Goal: Task Accomplishment & Management: Manage account settings

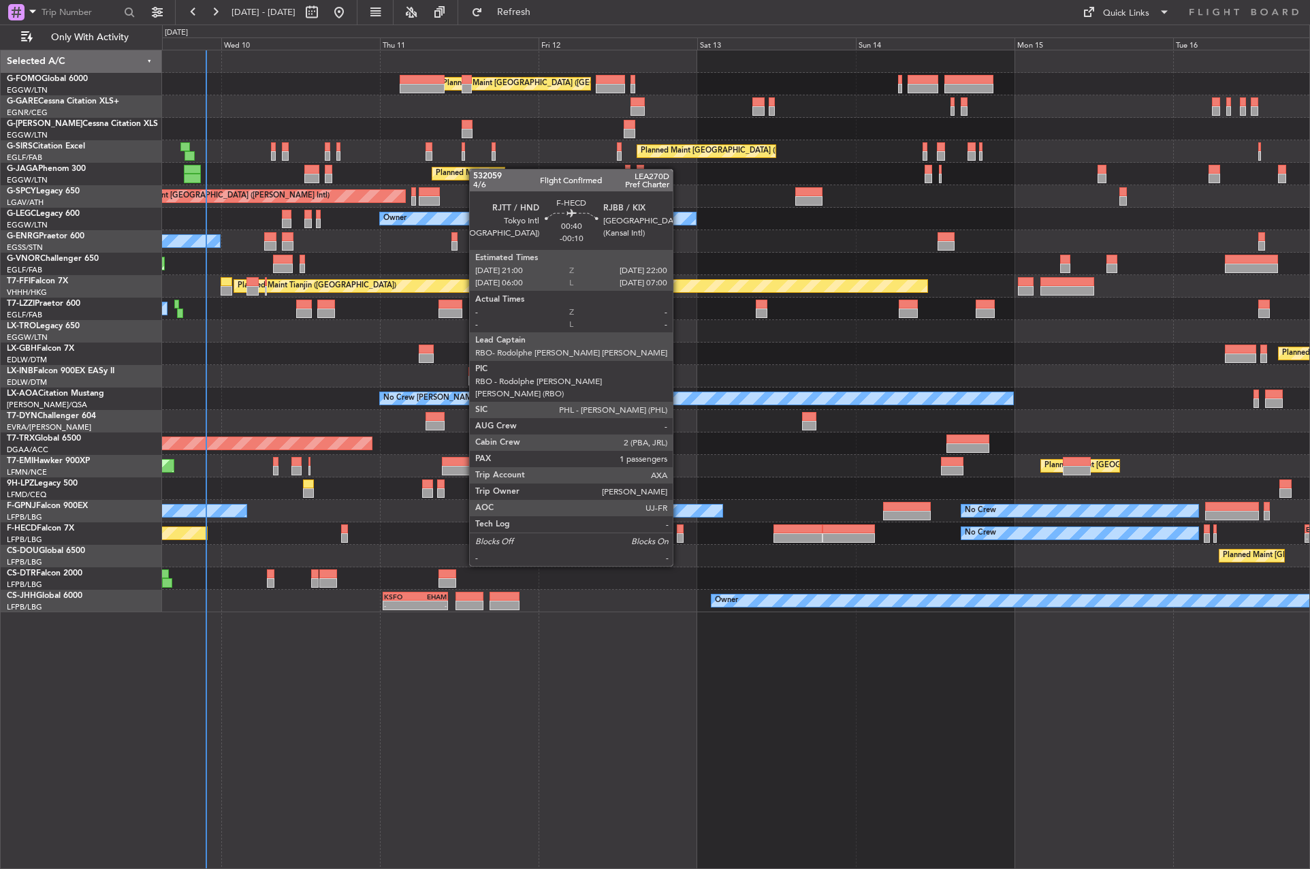
click at [679, 528] on div at bounding box center [680, 529] width 7 height 10
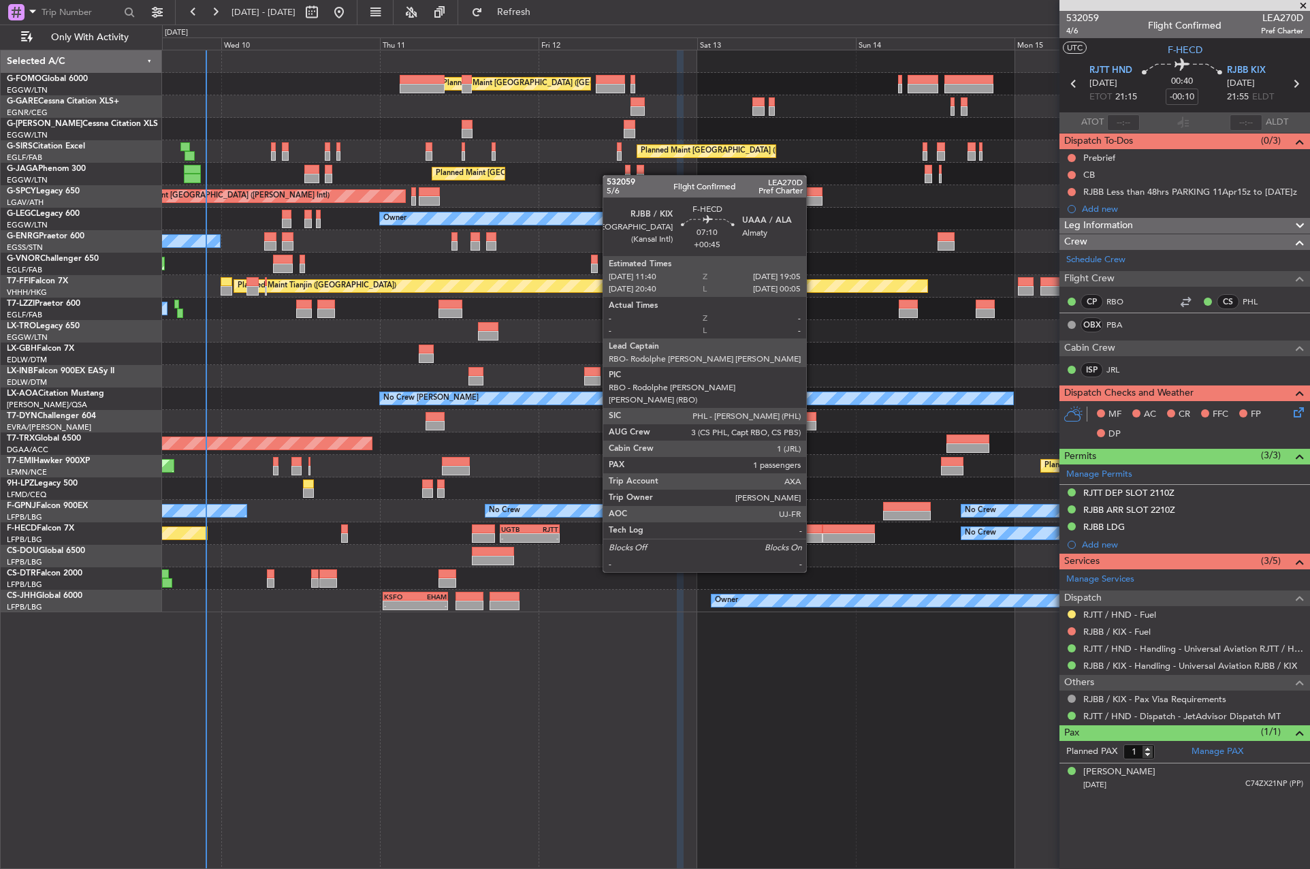
click at [812, 534] on div at bounding box center [799, 538] width 50 height 10
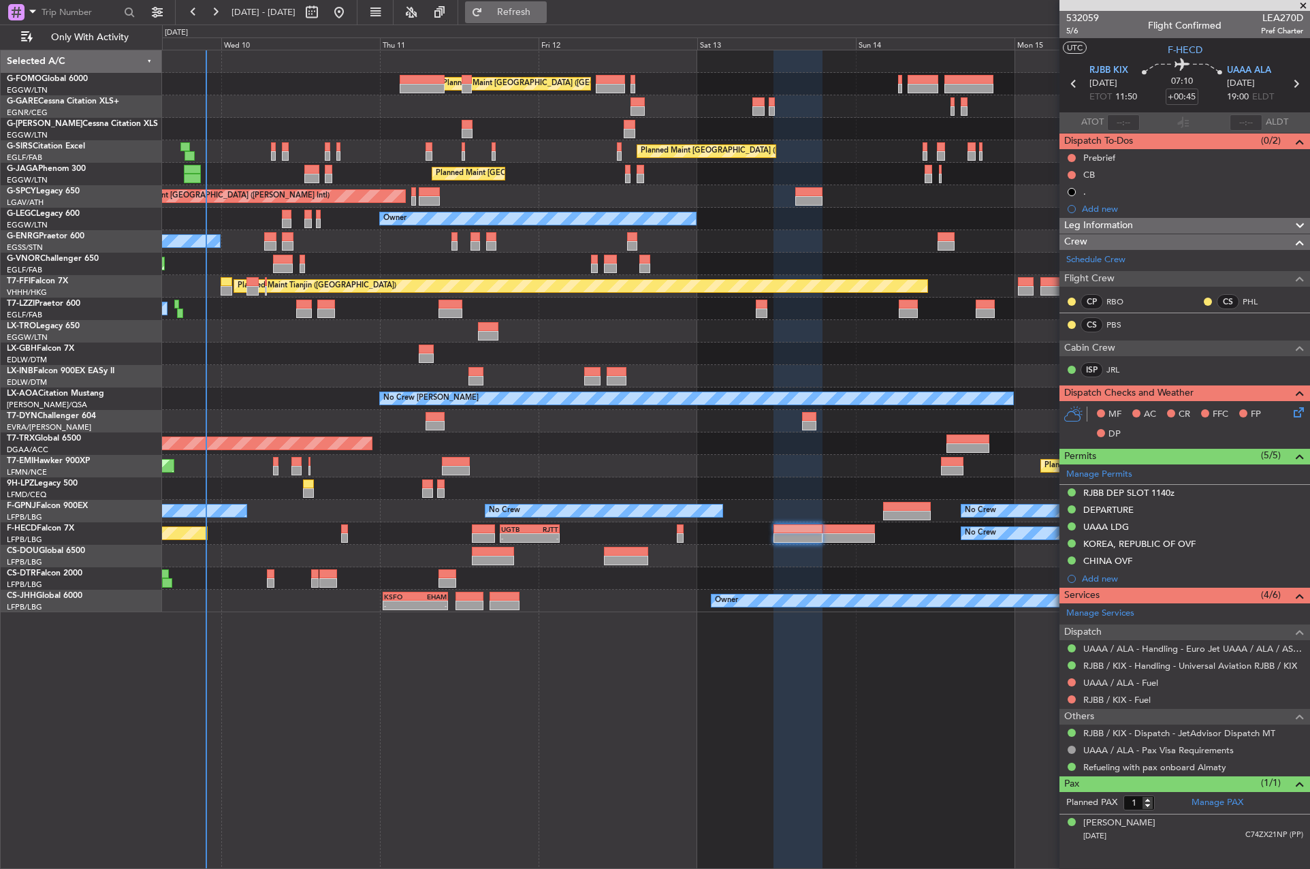
click at [525, 18] on button "Refresh" at bounding box center [506, 12] width 82 height 22
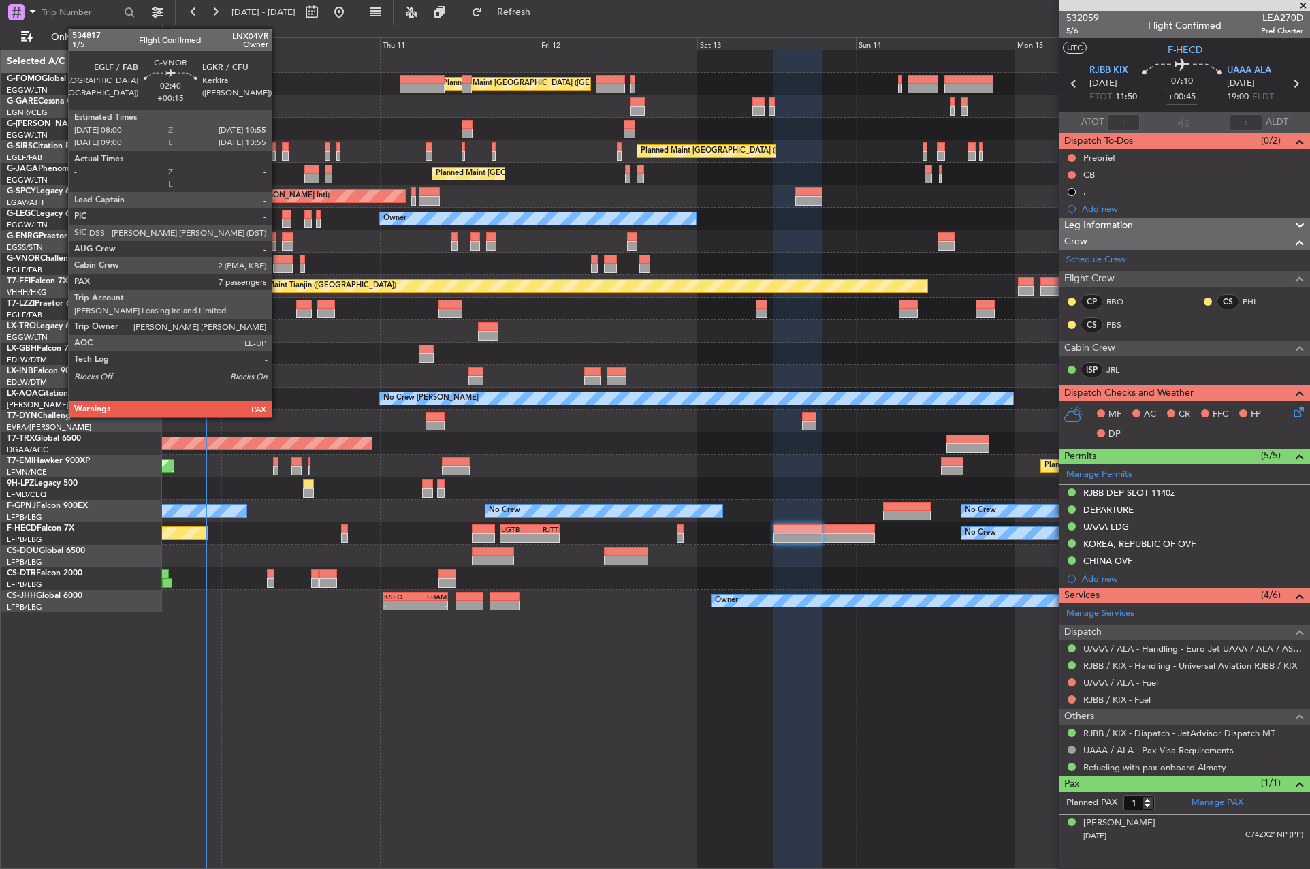
click at [278, 259] on div at bounding box center [283, 260] width 20 height 10
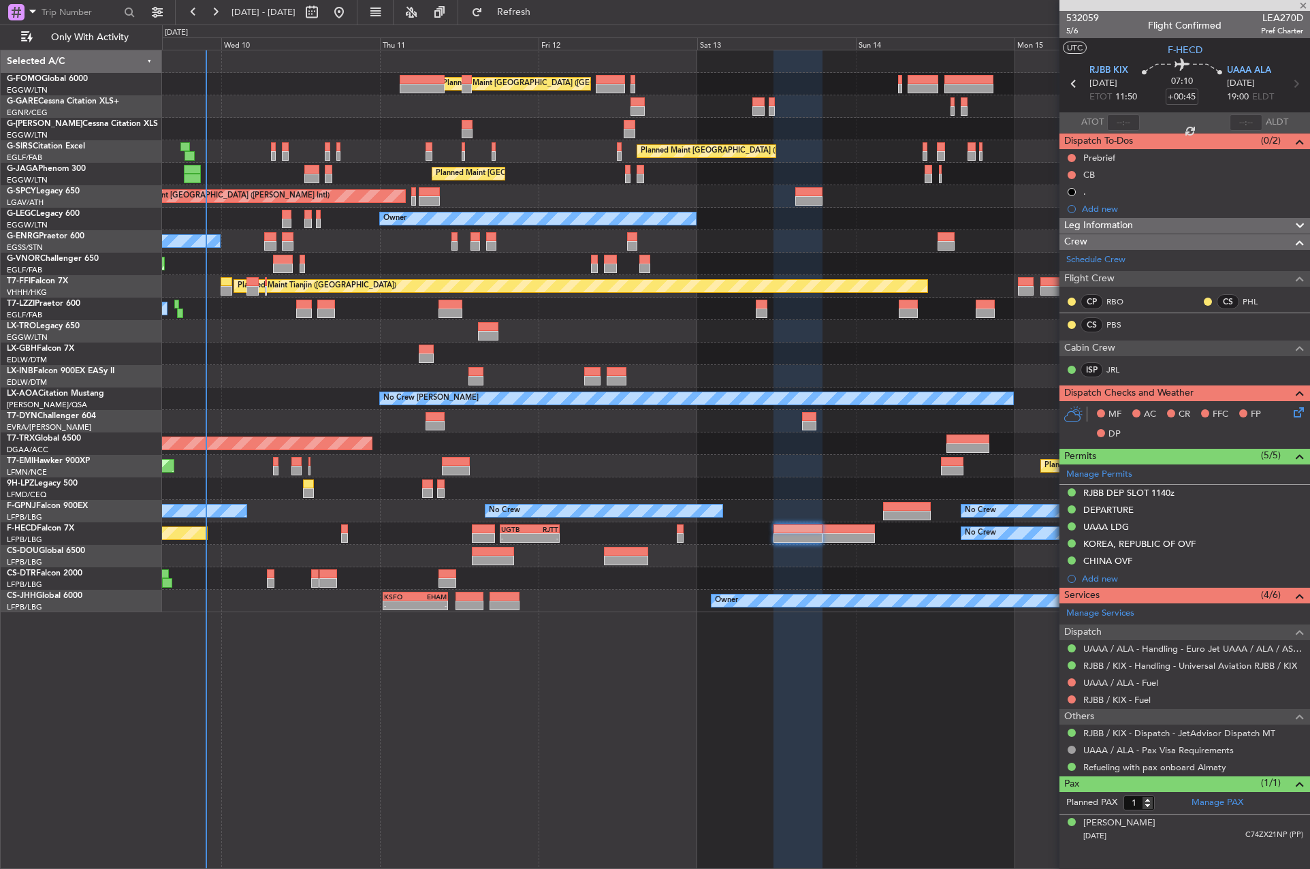
type input "+00:15"
type input "7"
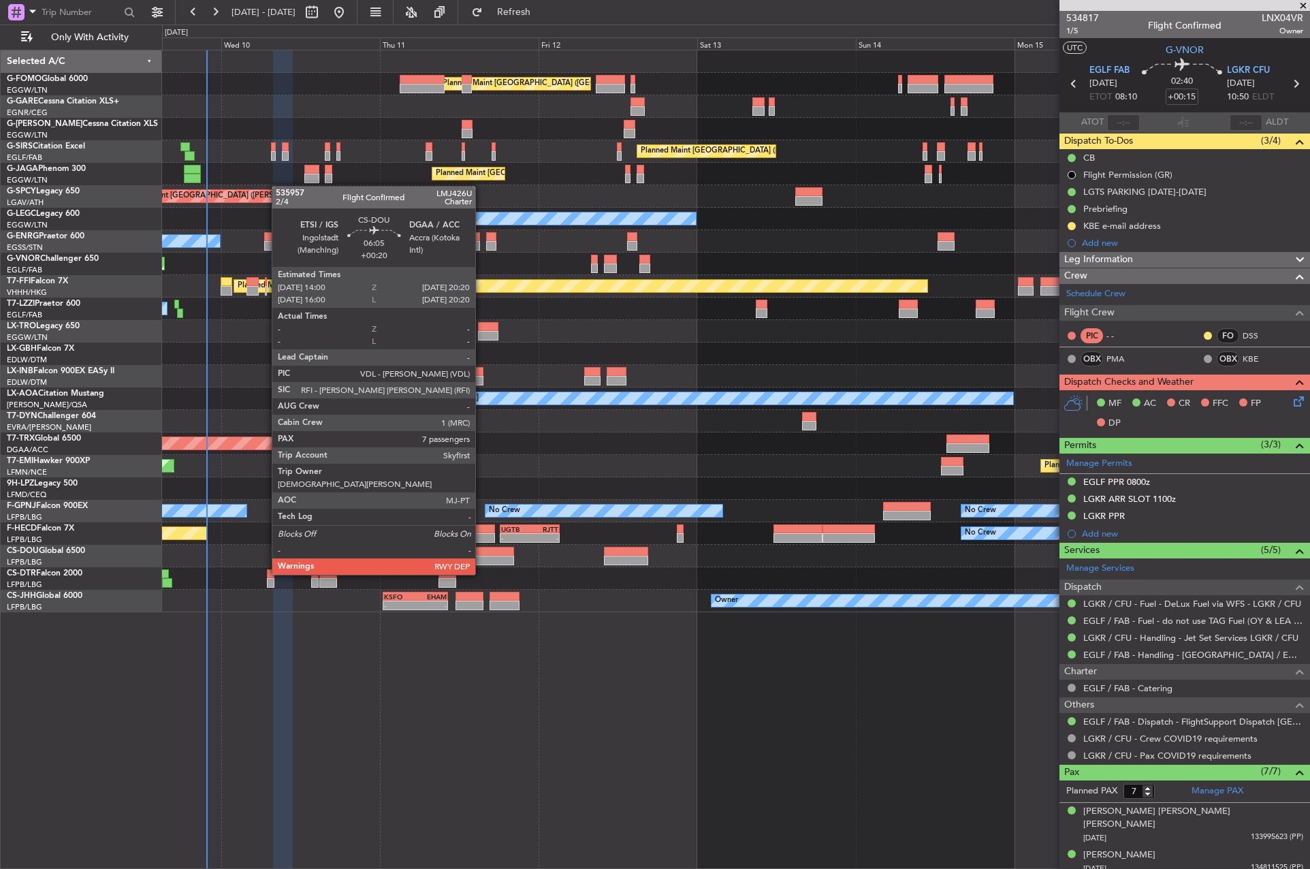
click at [481, 561] on div at bounding box center [493, 561] width 42 height 10
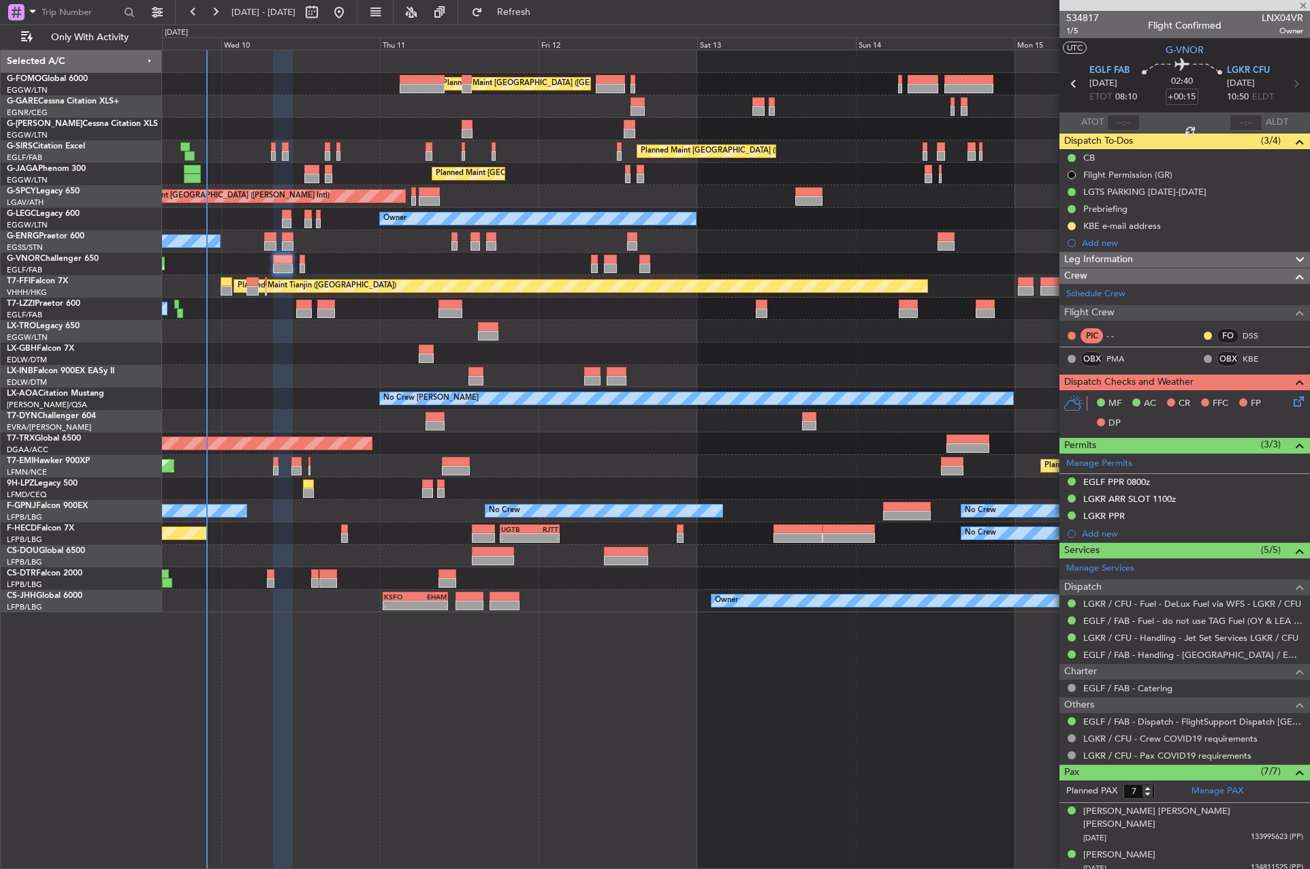
type input "+00:20"
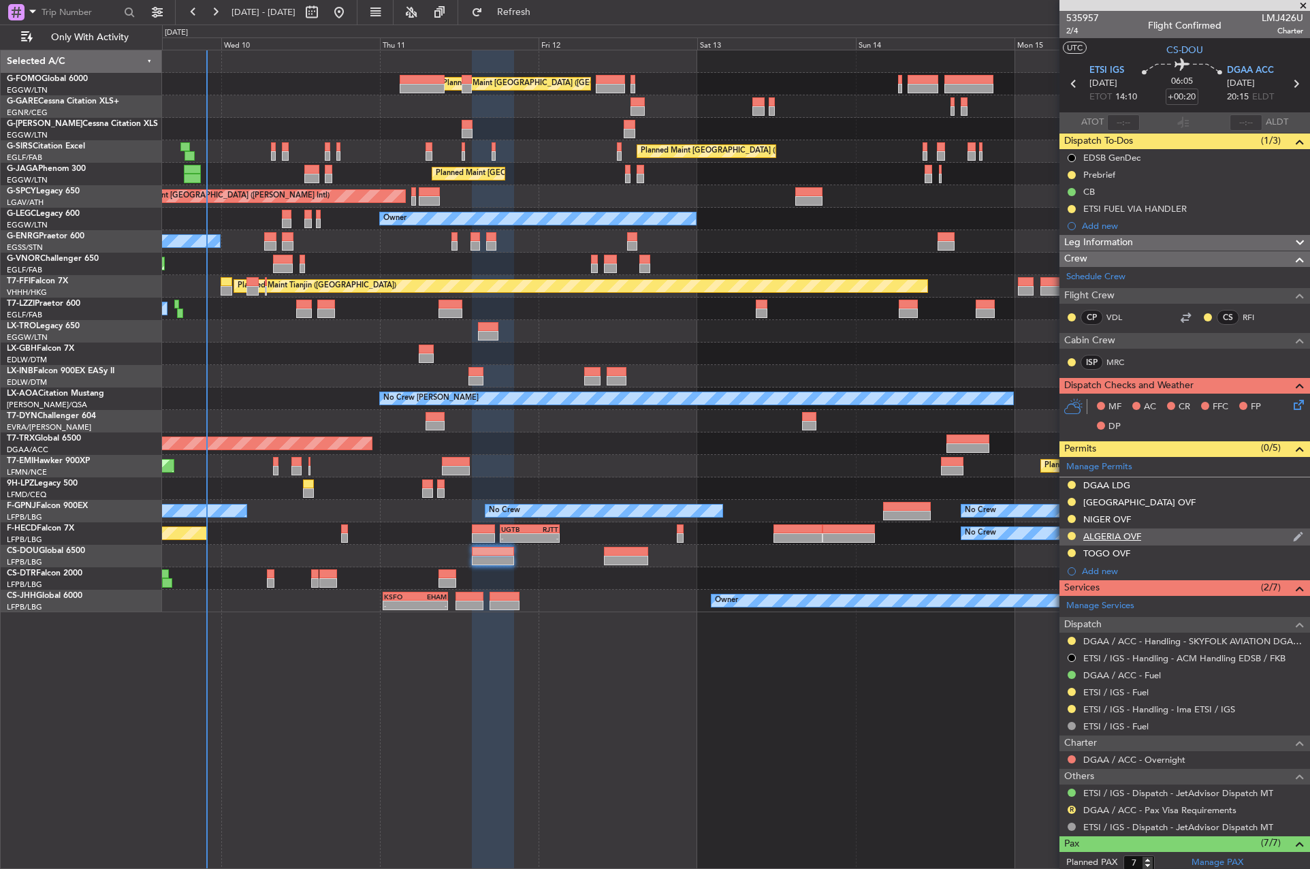
click at [1121, 542] on div "ALGERIA OVF" at bounding box center [1185, 536] width 251 height 17
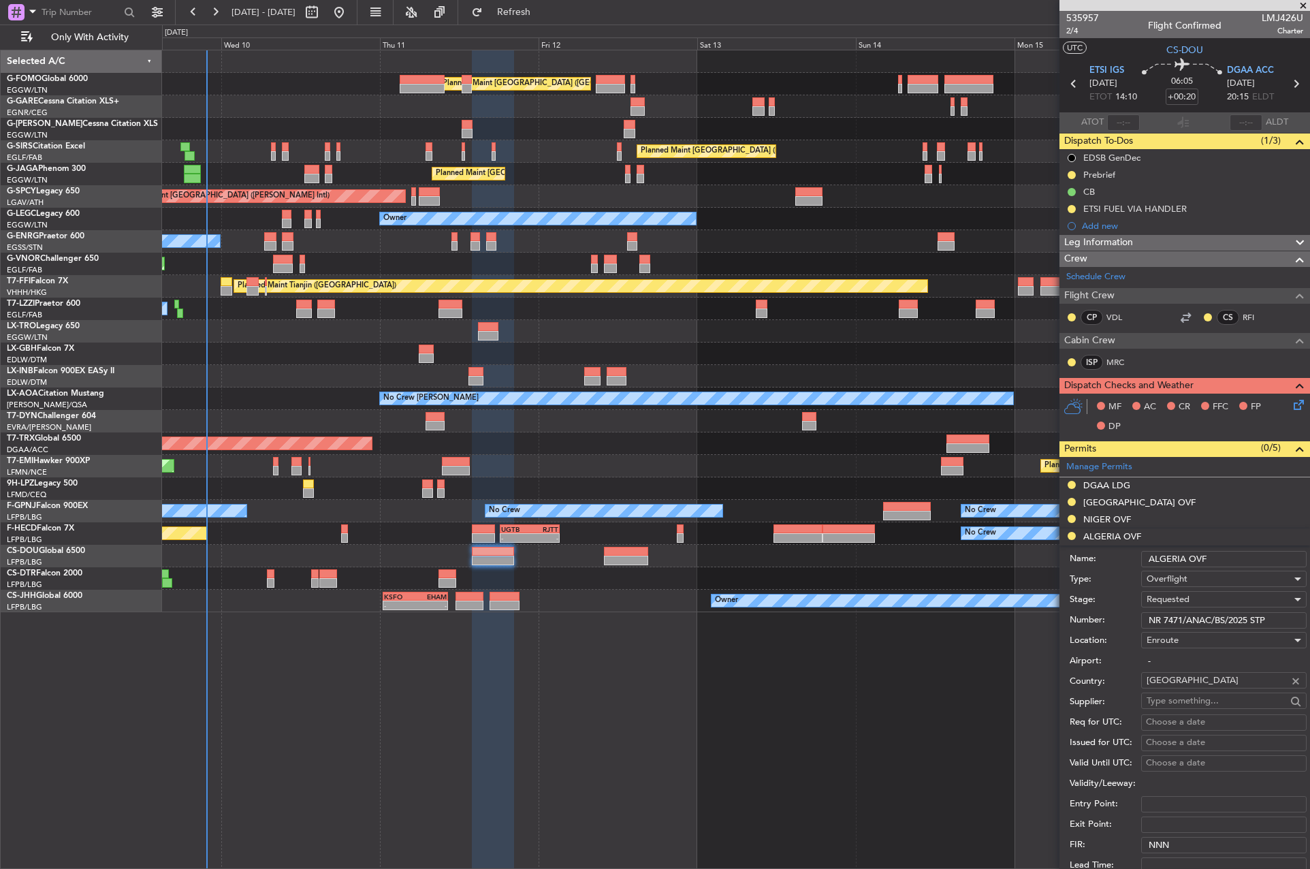
click at [1162, 597] on span "Requested" at bounding box center [1168, 599] width 43 height 12
click at [1194, 706] on span "Received OK" at bounding box center [1218, 703] width 143 height 20
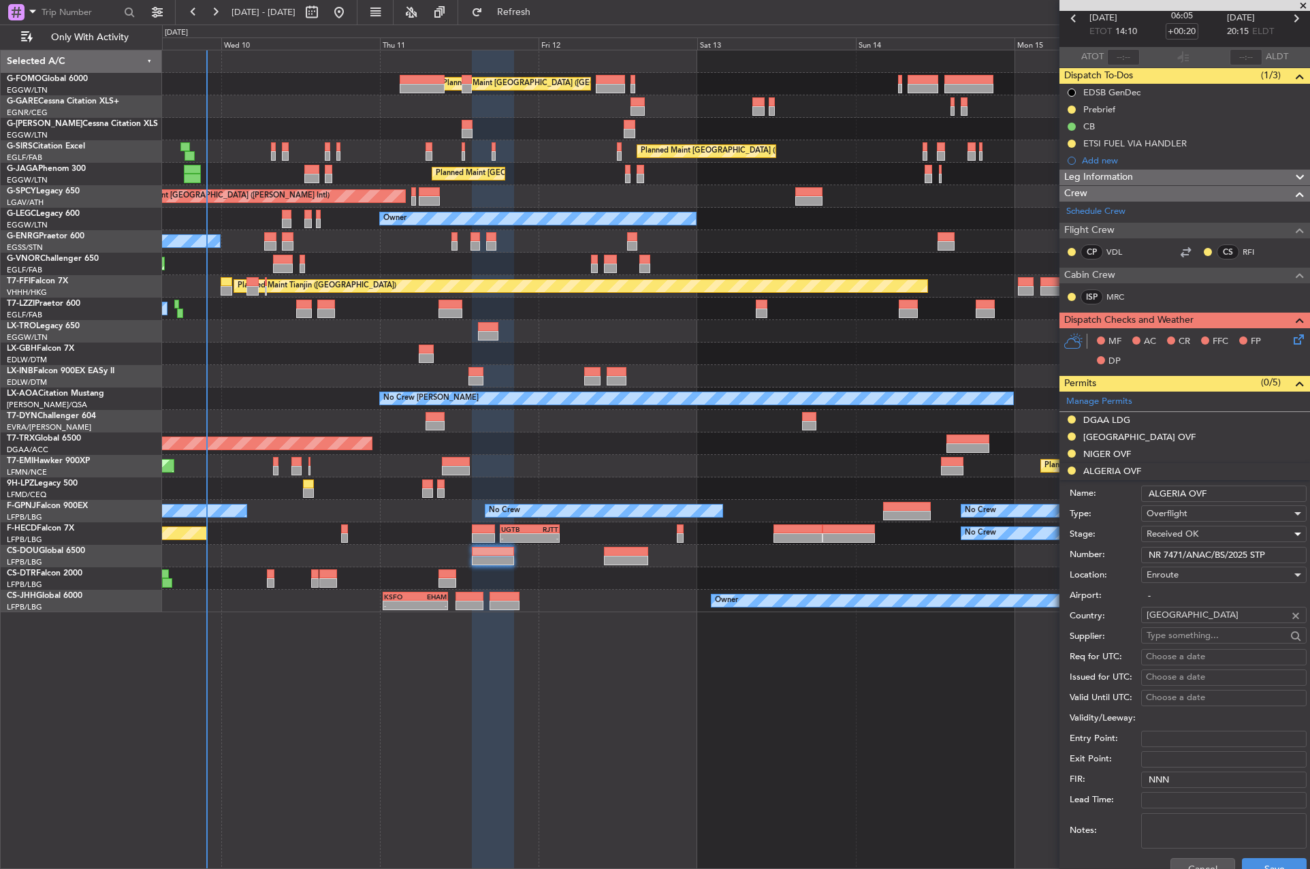
scroll to position [136, 0]
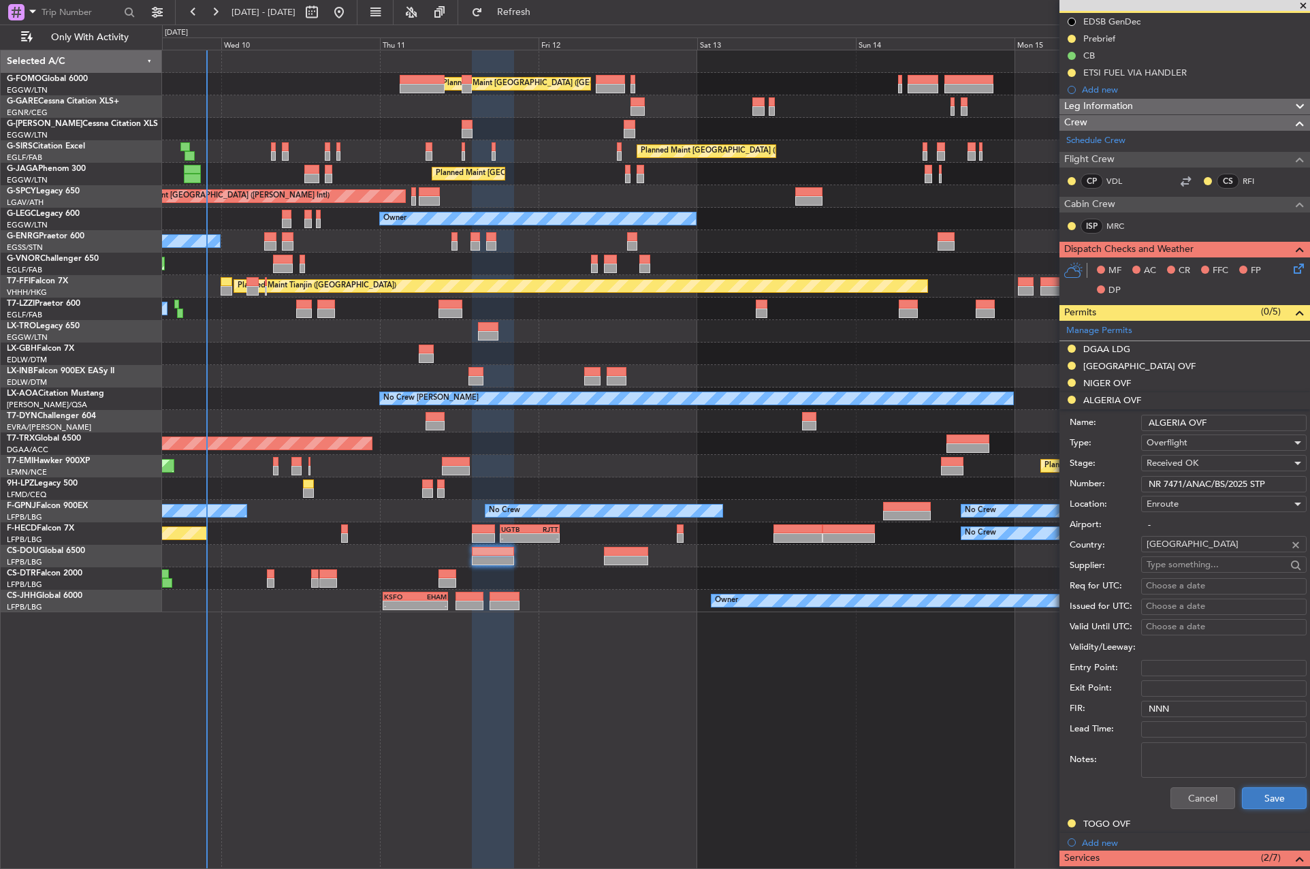
click at [1276, 788] on button "Save" at bounding box center [1274, 798] width 65 height 22
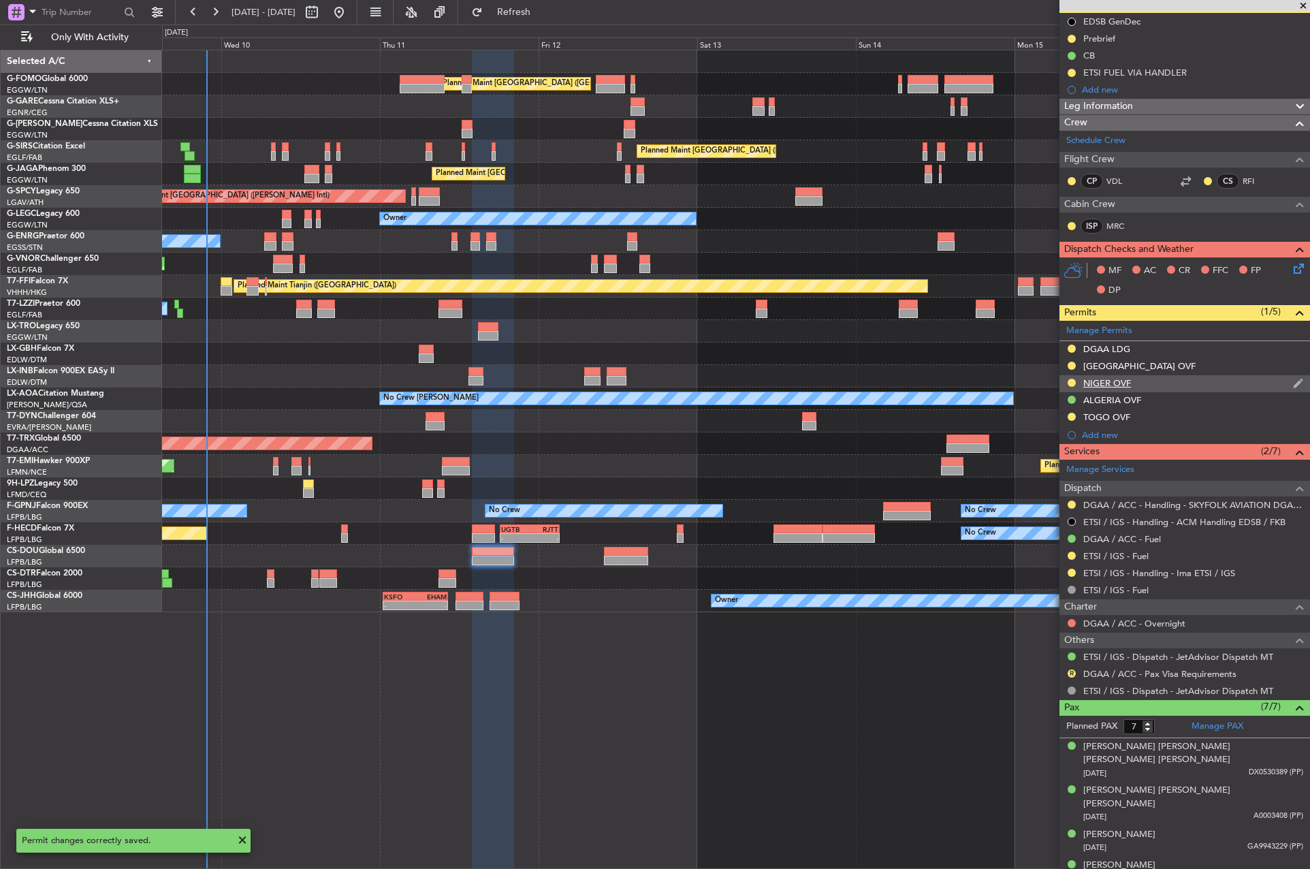
click at [1098, 376] on div "NIGER OVF" at bounding box center [1185, 383] width 251 height 17
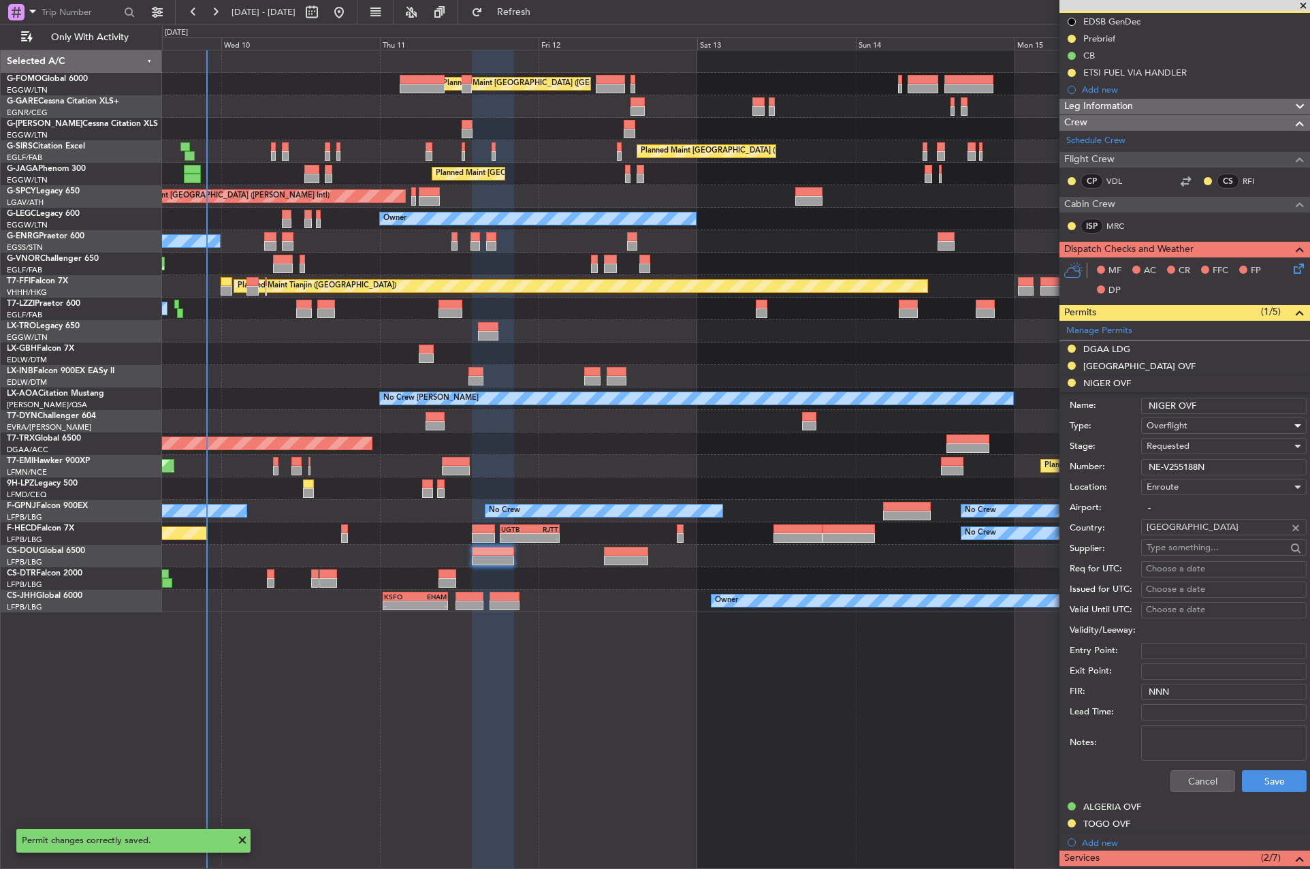
click at [1189, 422] on div "Overflight" at bounding box center [1219, 425] width 145 height 20
click at [1189, 422] on div at bounding box center [655, 434] width 1310 height 869
click at [1179, 440] on span "Requested" at bounding box center [1168, 446] width 43 height 12
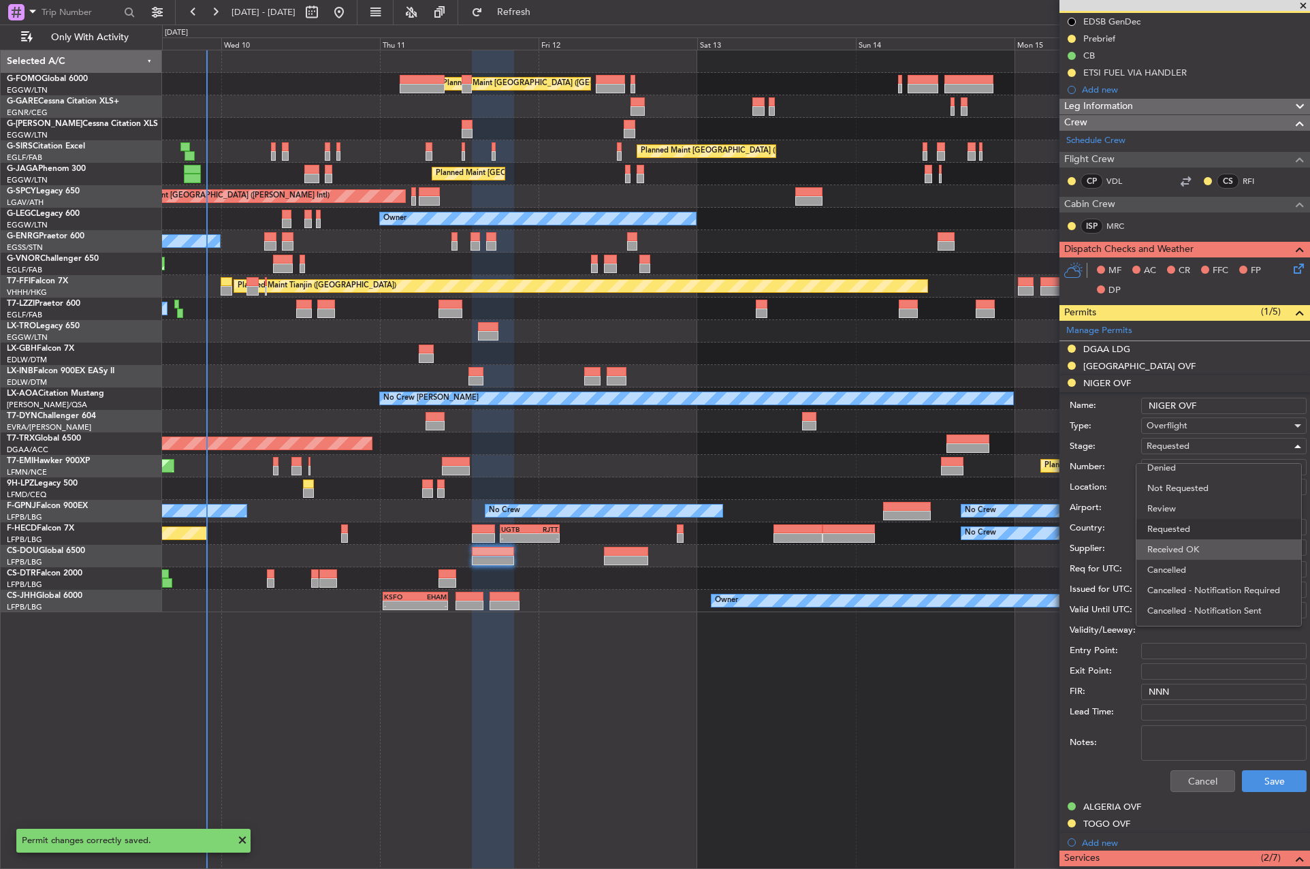
click at [1212, 553] on span "Received OK" at bounding box center [1218, 549] width 143 height 20
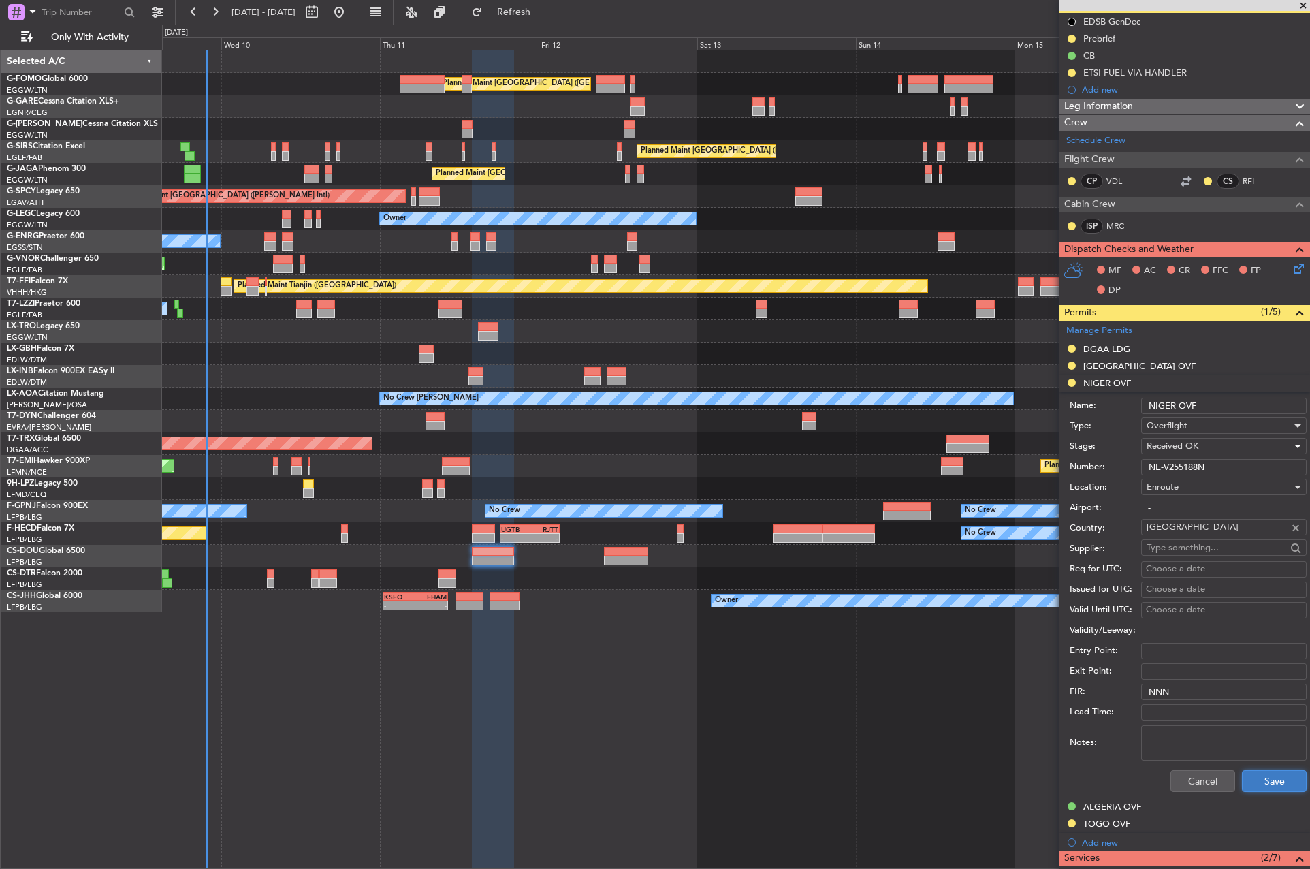
click at [1276, 787] on button "Save" at bounding box center [1274, 781] width 65 height 22
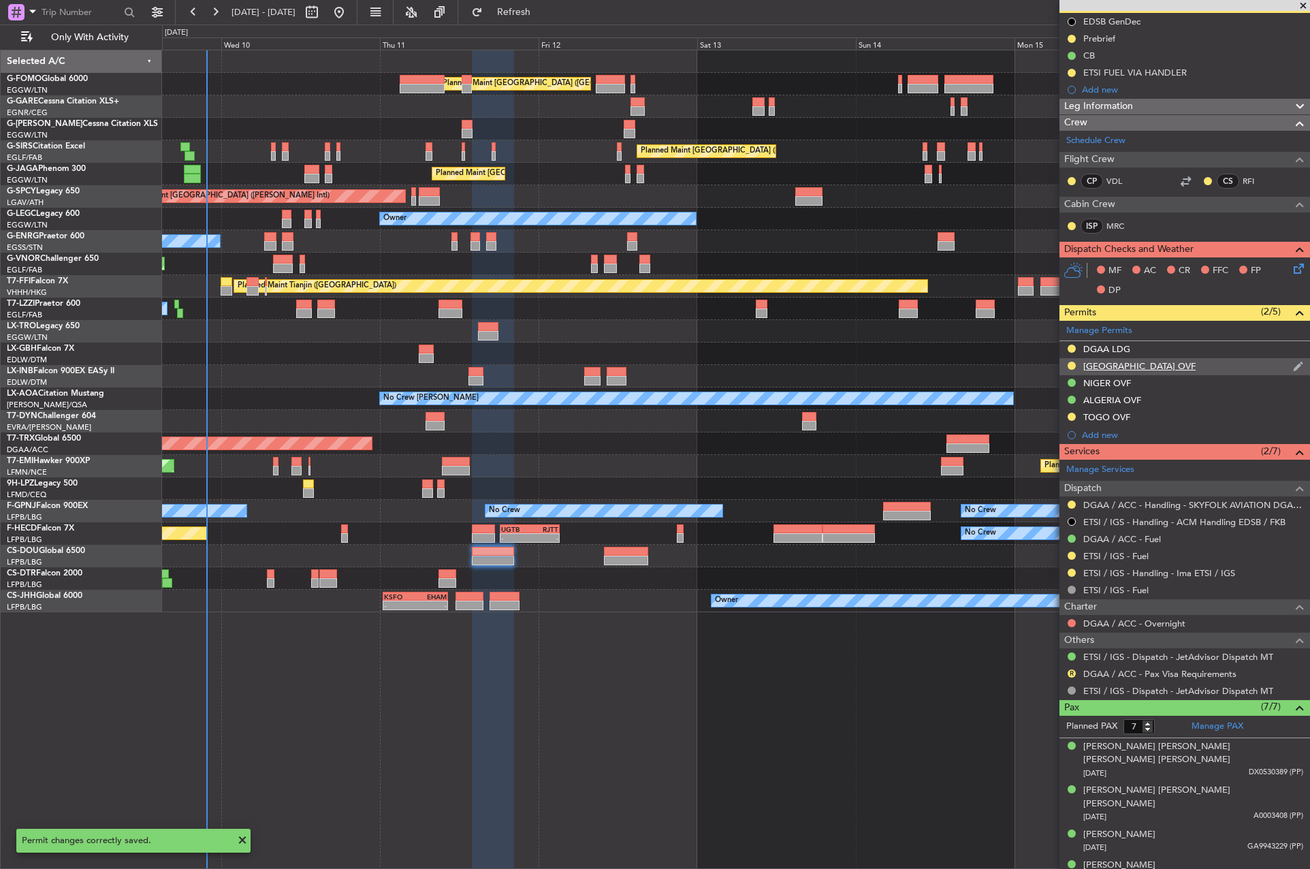
click at [1086, 365] on div "[GEOGRAPHIC_DATA] OVF" at bounding box center [1139, 366] width 112 height 12
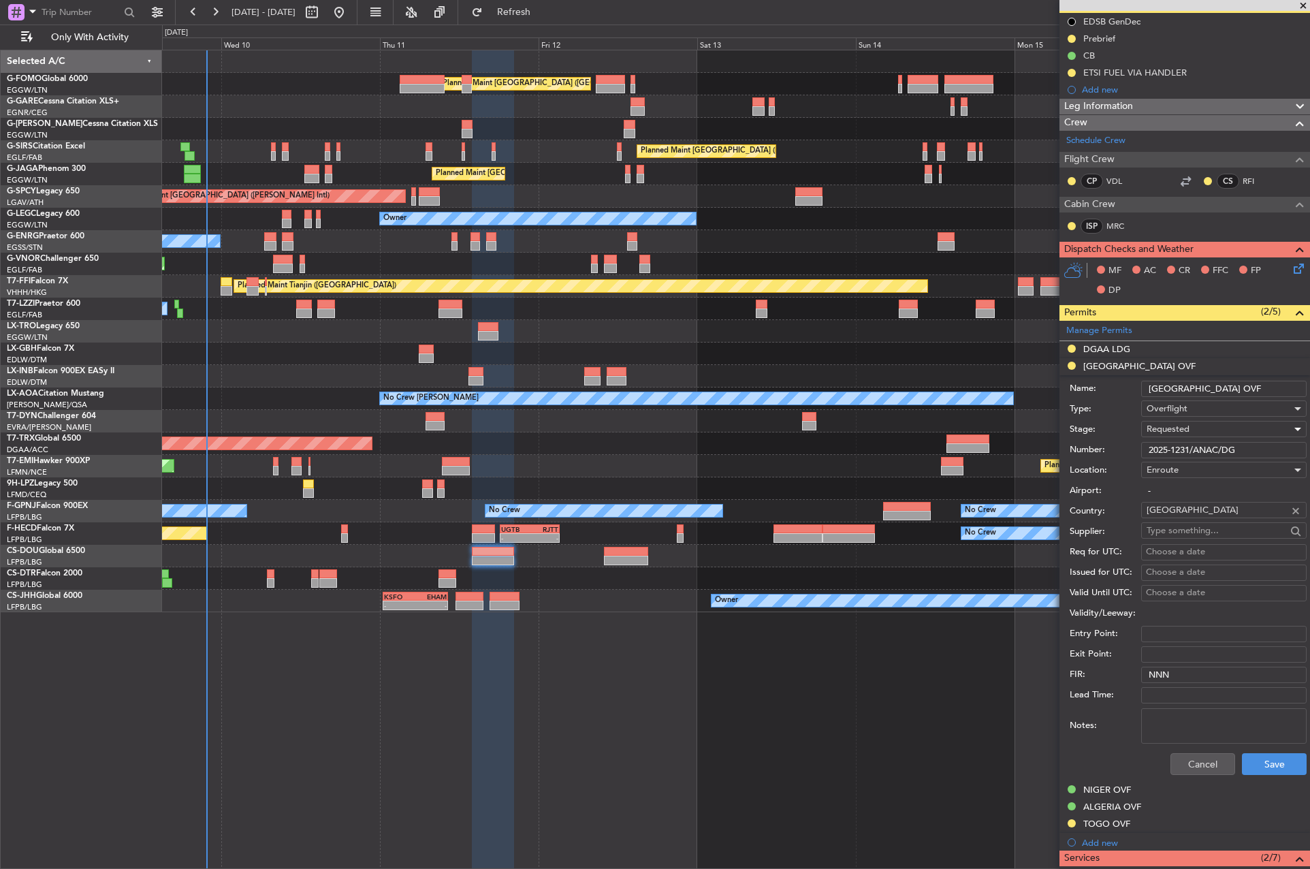
click at [1169, 423] on span "Requested" at bounding box center [1168, 429] width 43 height 12
drag, startPoint x: 1183, startPoint y: 542, endPoint x: 1183, endPoint y: 525, distance: 17.0
click at [1183, 525] on div "Denied Not Requested Review Requested Received OK Cancelled Cancelled - Notific…" at bounding box center [1219, 527] width 166 height 163
click at [1183, 525] on span "Received OK" at bounding box center [1218, 532] width 143 height 20
click at [1256, 756] on button "Save" at bounding box center [1274, 764] width 65 height 22
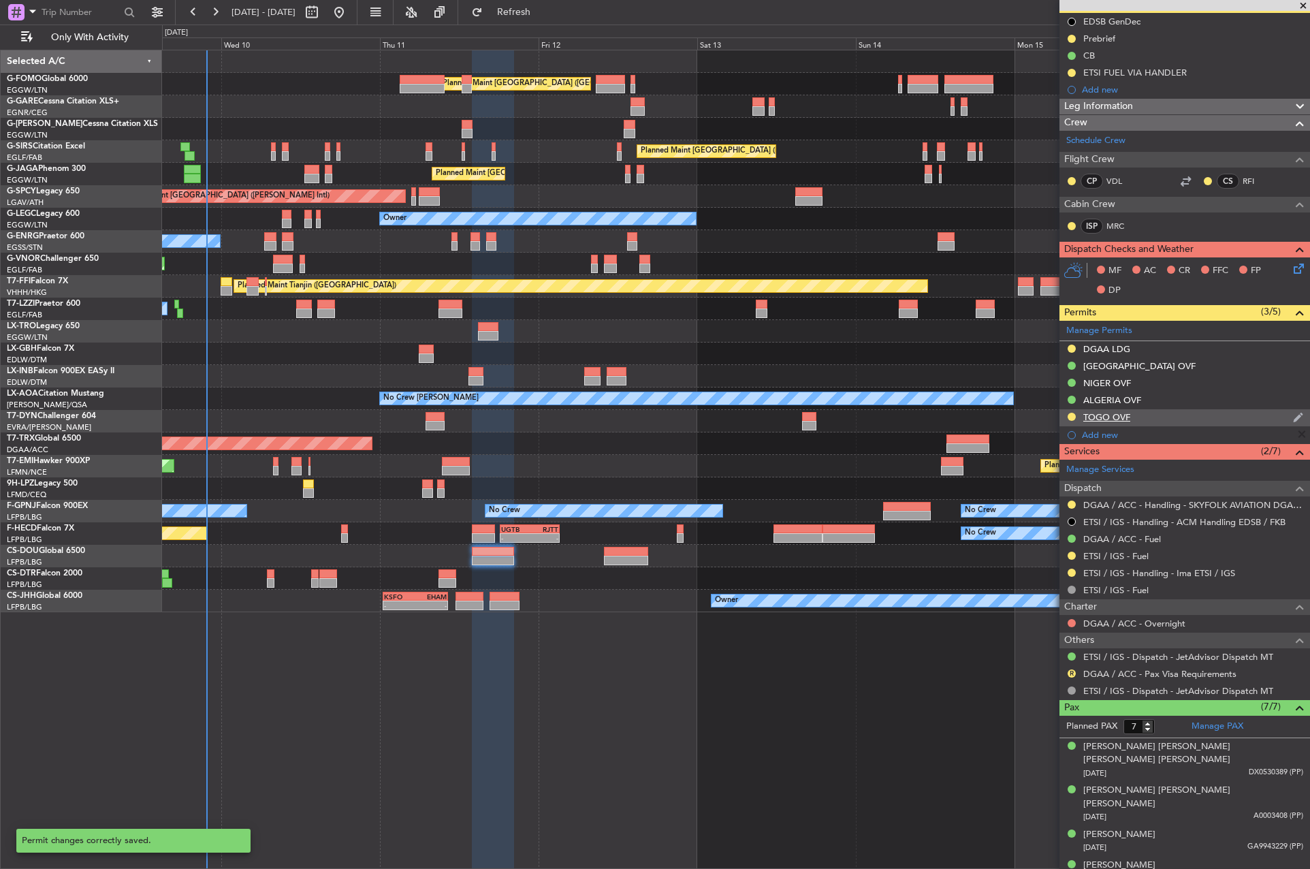
click at [1100, 417] on div "TOGO OVF" at bounding box center [1106, 417] width 47 height 12
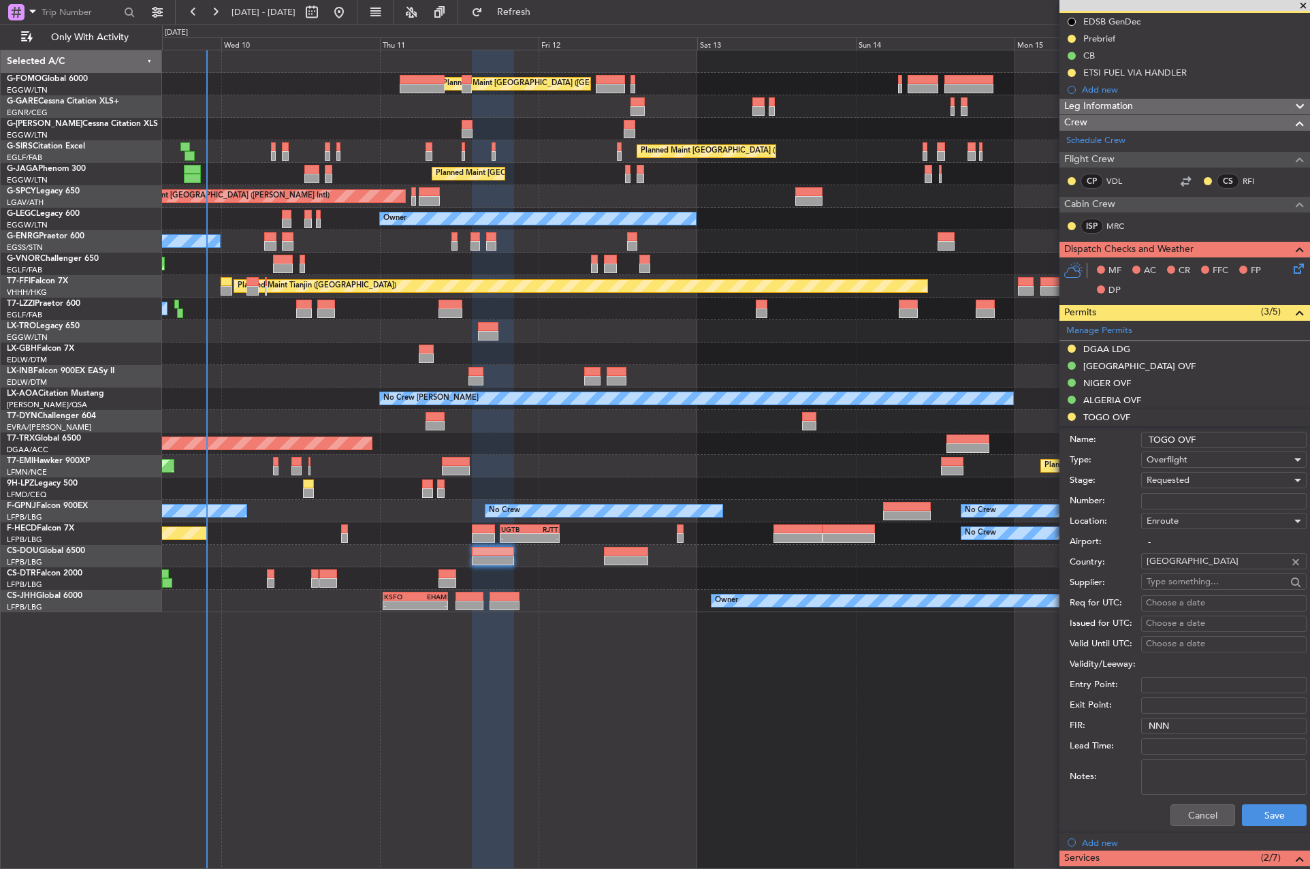
click at [1172, 481] on span "Requested" at bounding box center [1168, 480] width 43 height 12
click at [1201, 584] on span "Received OK" at bounding box center [1218, 583] width 143 height 20
drag, startPoint x: 1180, startPoint y: 495, endPoint x: 1178, endPoint y: 503, distance: 7.8
click at [1179, 497] on input "Number:" at bounding box center [1223, 501] width 165 height 16
paste input "2025/SURVATTER/546"
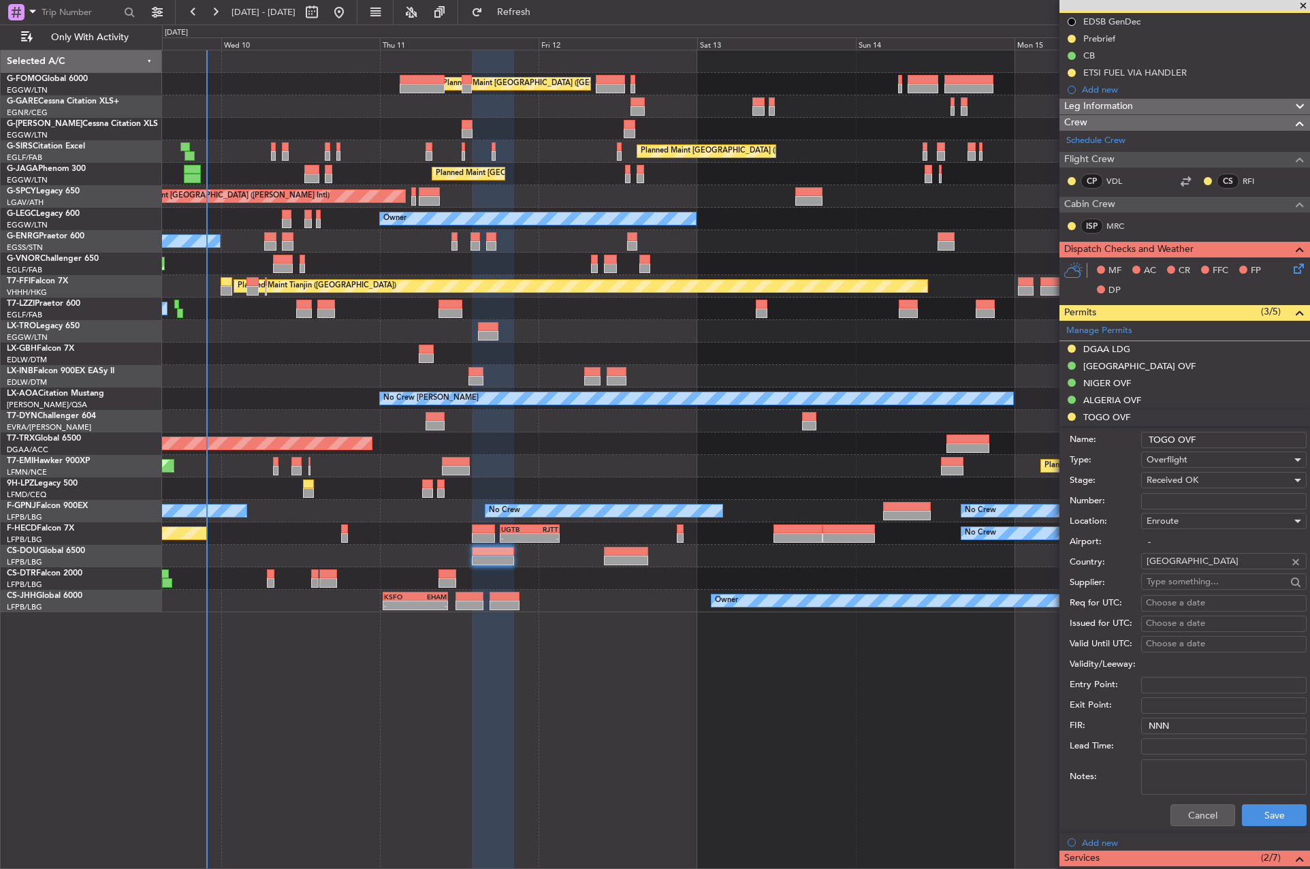
type input "2025/SURVATTER/546"
click at [1265, 818] on button "Save" at bounding box center [1274, 815] width 65 height 22
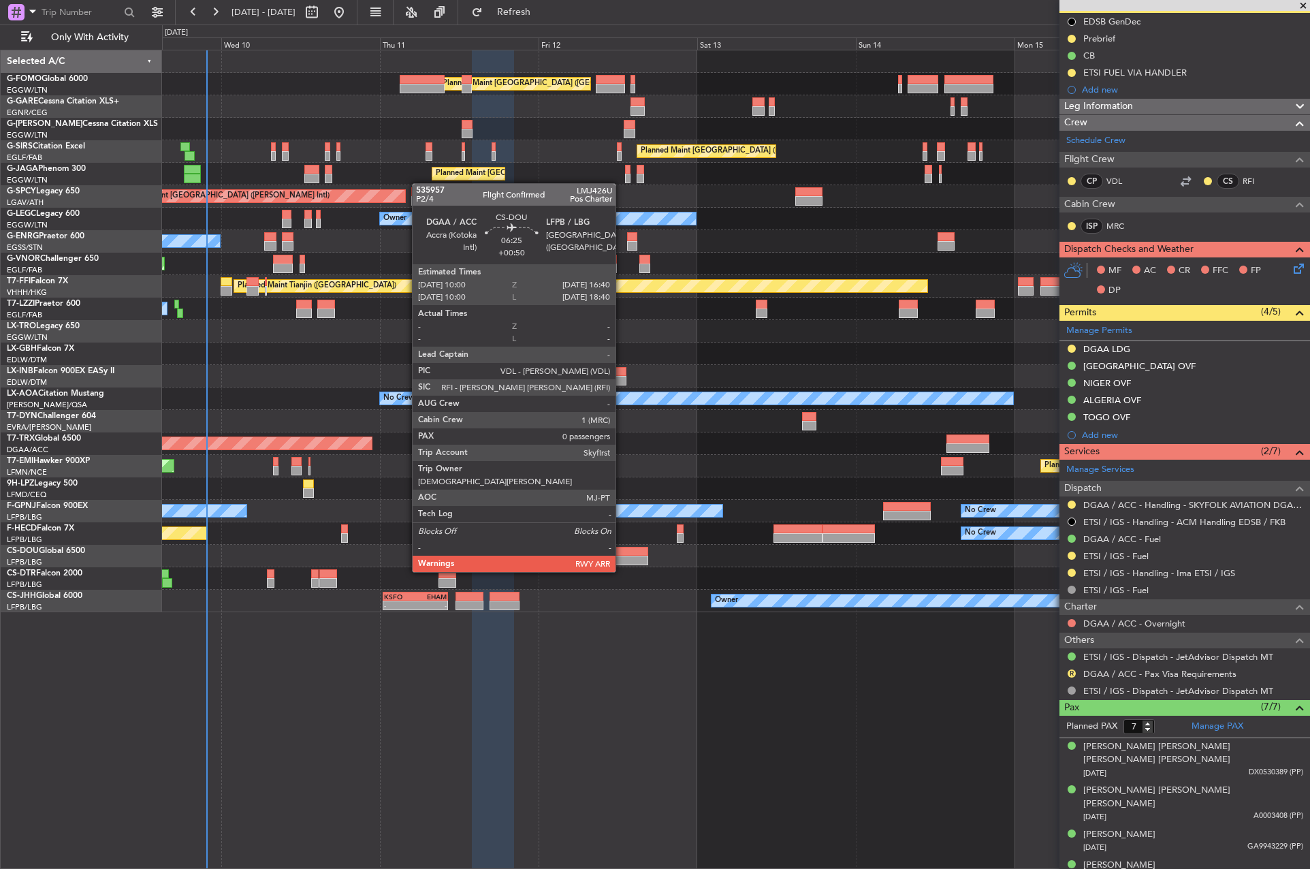
click at [622, 558] on div at bounding box center [626, 561] width 44 height 10
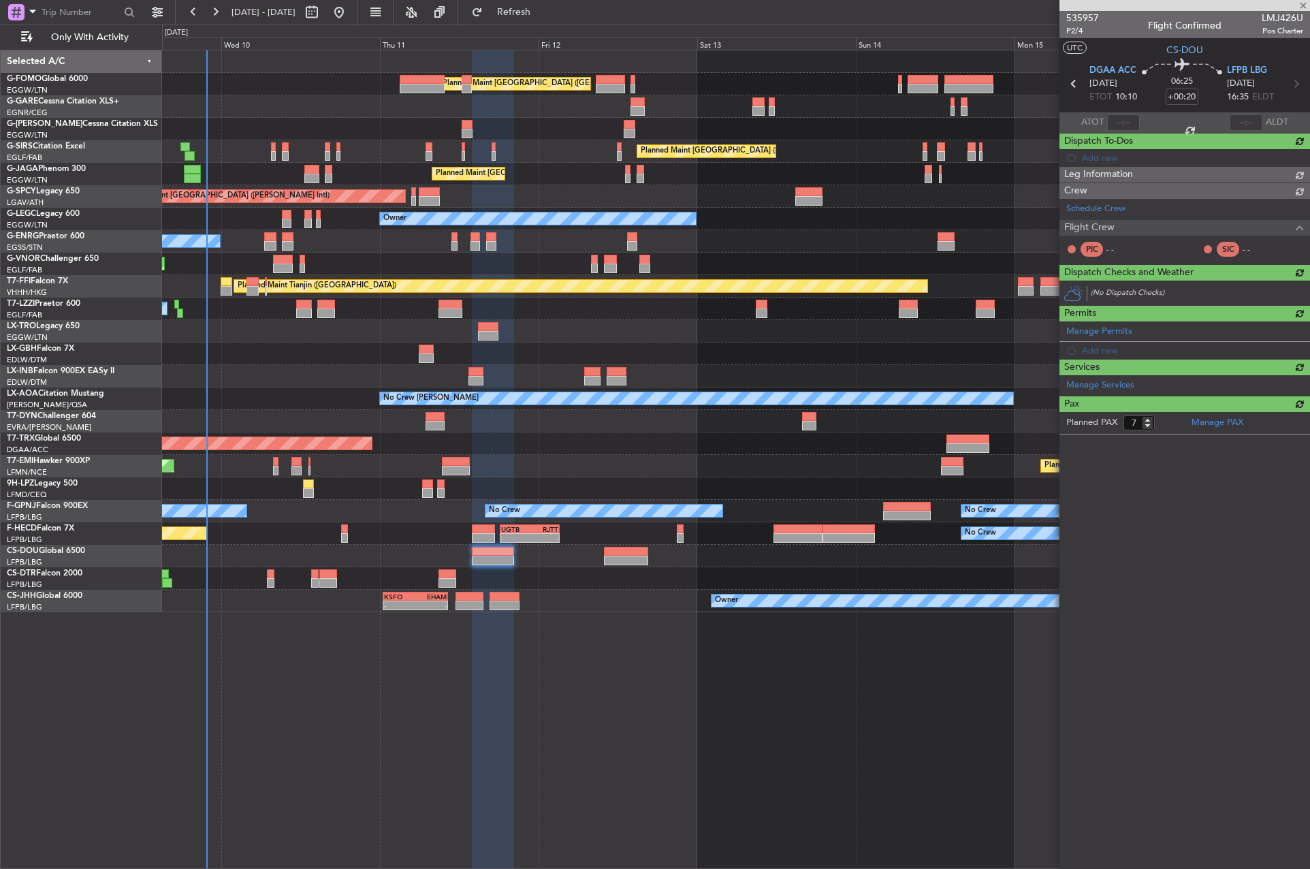
type input "+00:50"
type input "0"
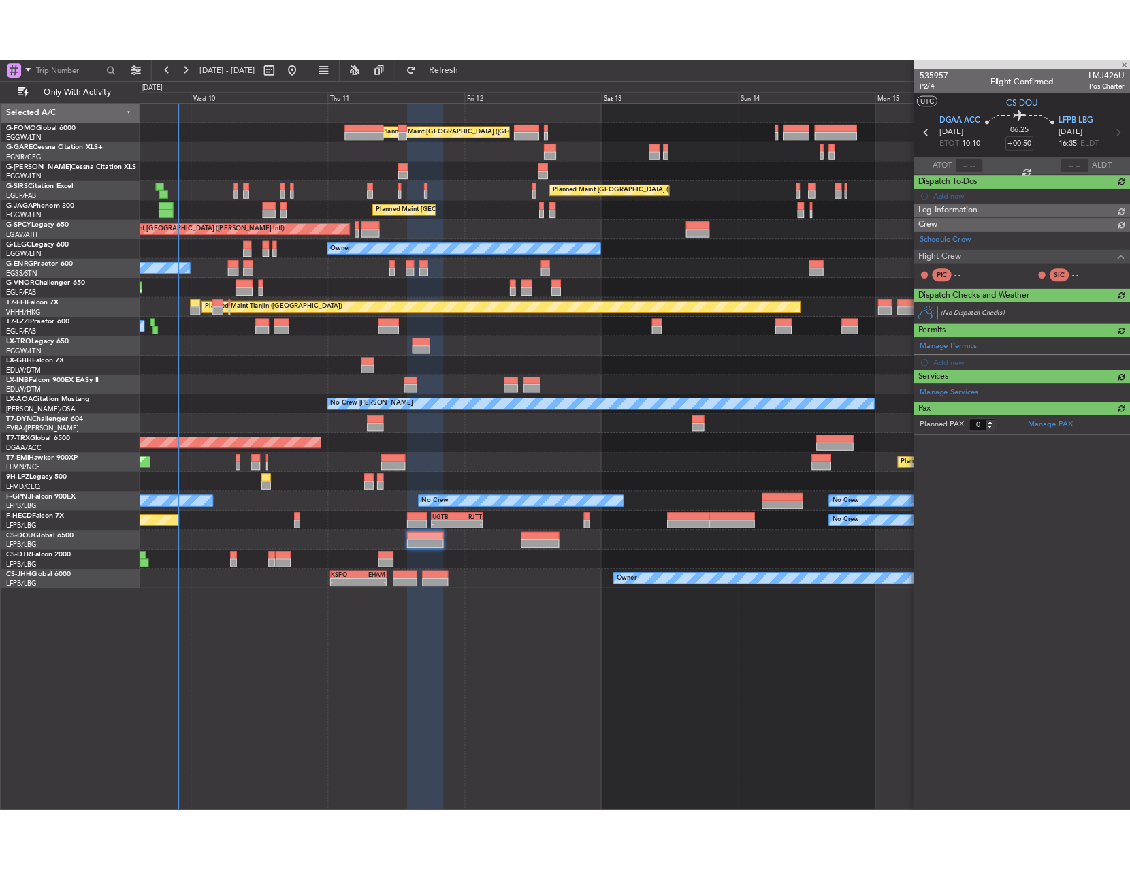
scroll to position [0, 0]
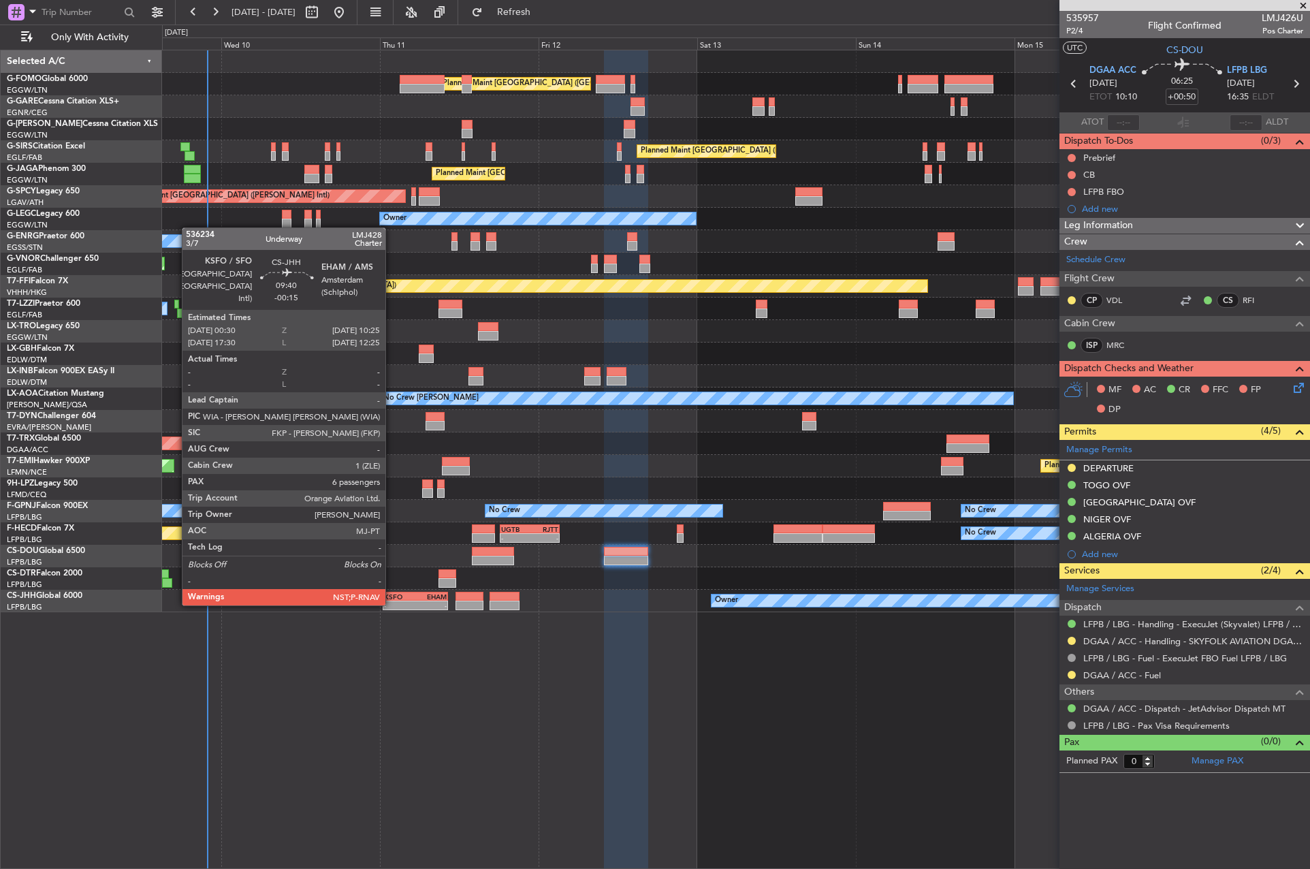
click at [392, 604] on div "-" at bounding box center [399, 605] width 31 height 8
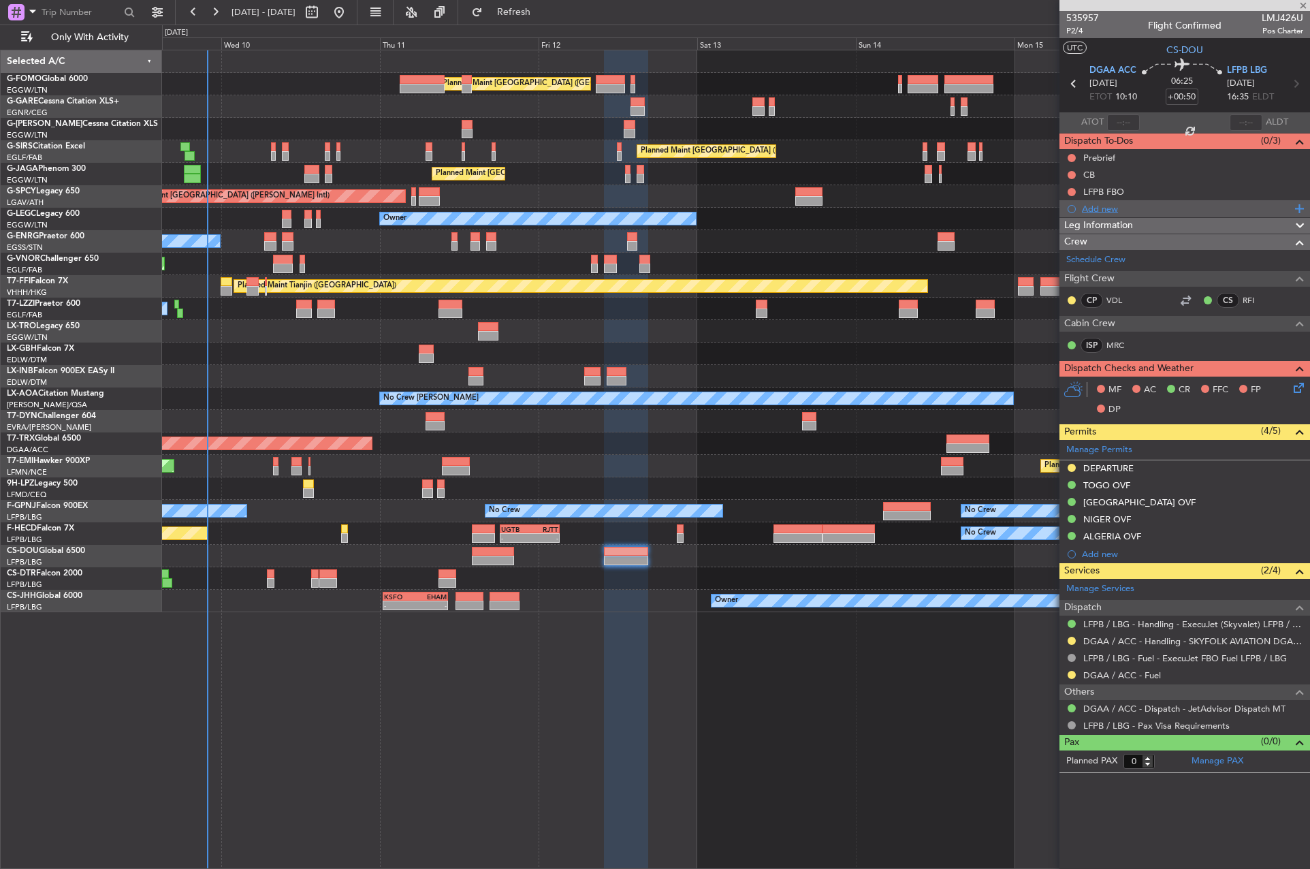
type input "-00:15"
type input "6"
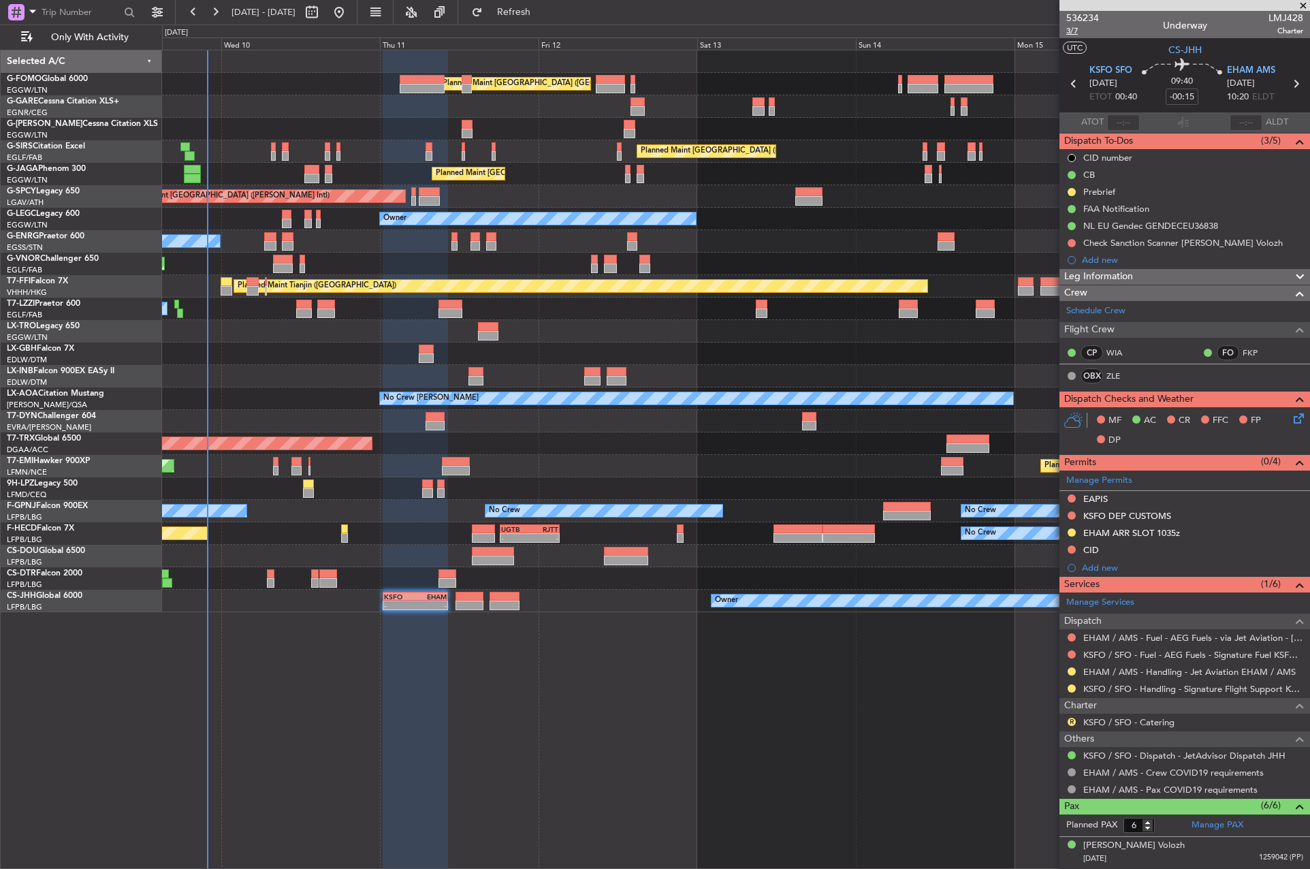
click at [1082, 35] on span "3/7" at bounding box center [1082, 31] width 33 height 12
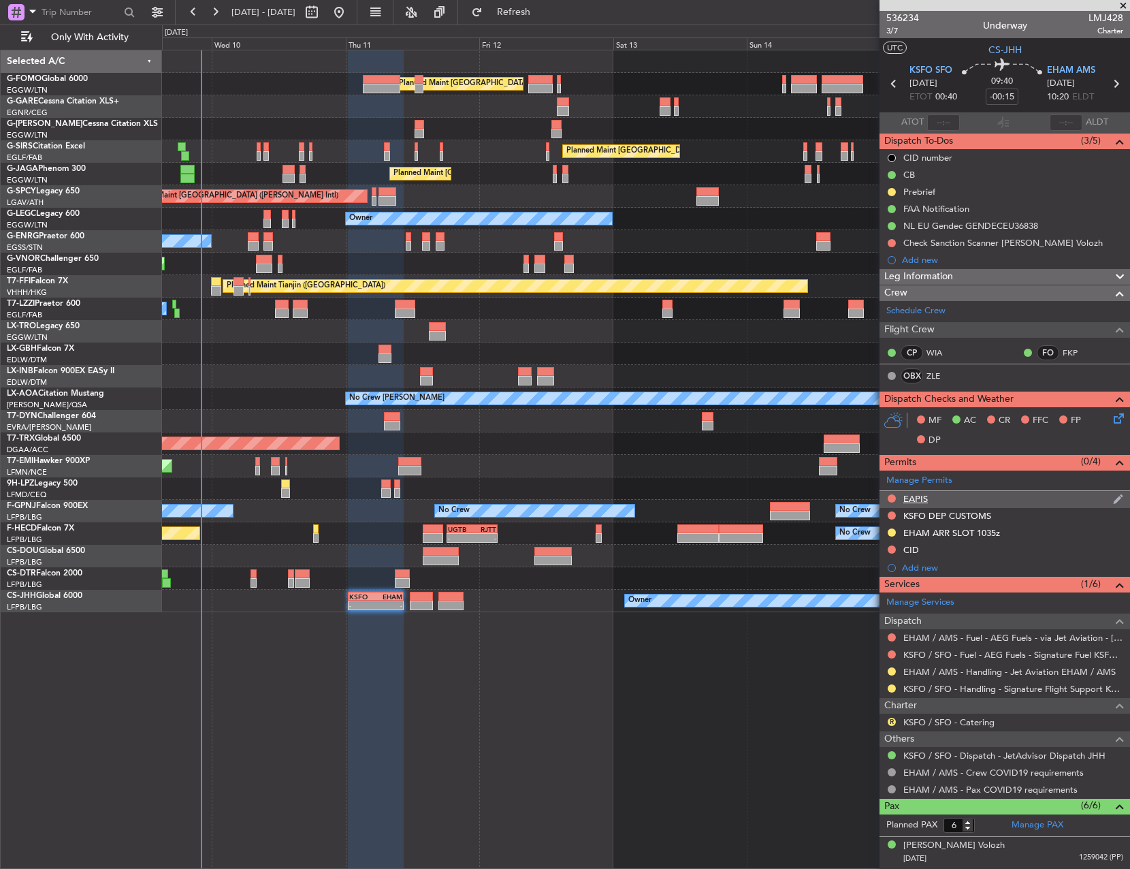
click at [913, 500] on div "EAPIS" at bounding box center [916, 499] width 25 height 12
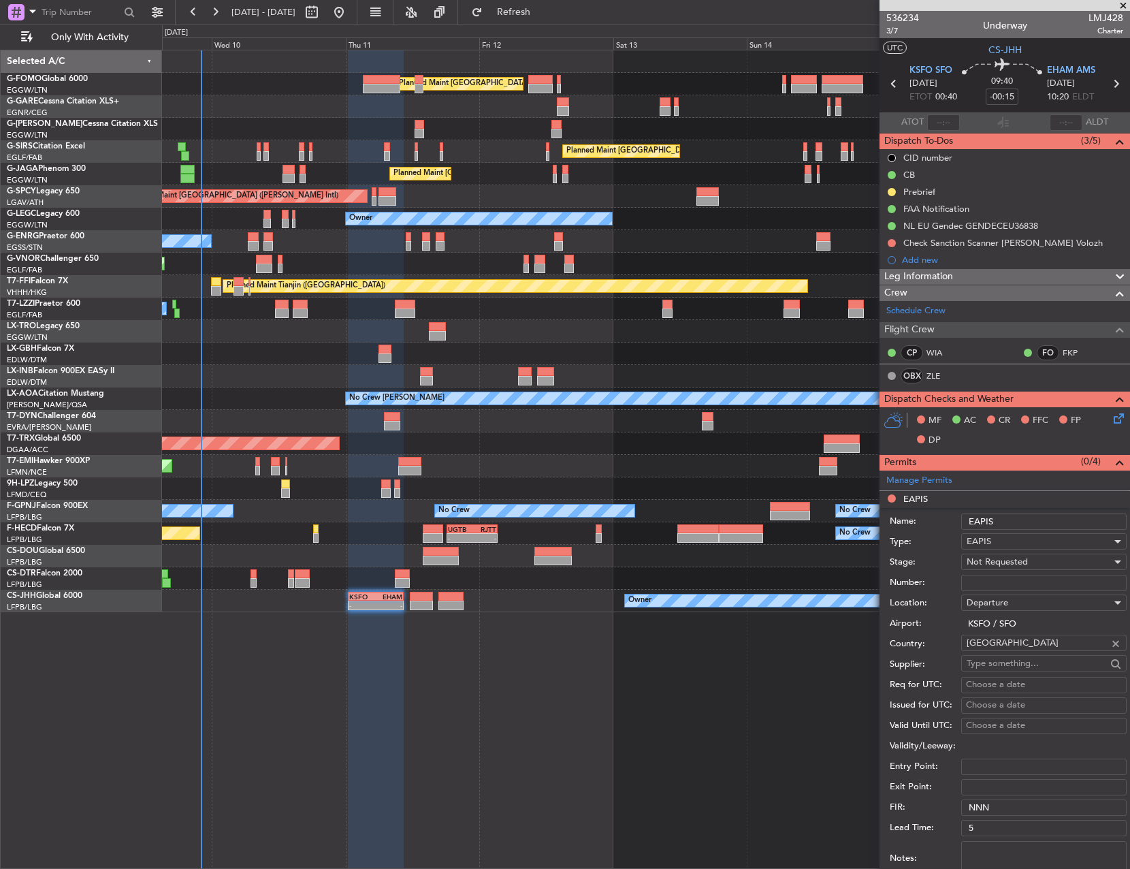
click at [999, 582] on input "Number:" at bounding box center [1044, 583] width 165 height 16
paste input "EAPIS-17702219"
type input "EAPIS-17702219"
click at [1000, 564] on span "Not Requested" at bounding box center [997, 562] width 61 height 12
click at [997, 672] on span "Received OK" at bounding box center [1039, 671] width 143 height 20
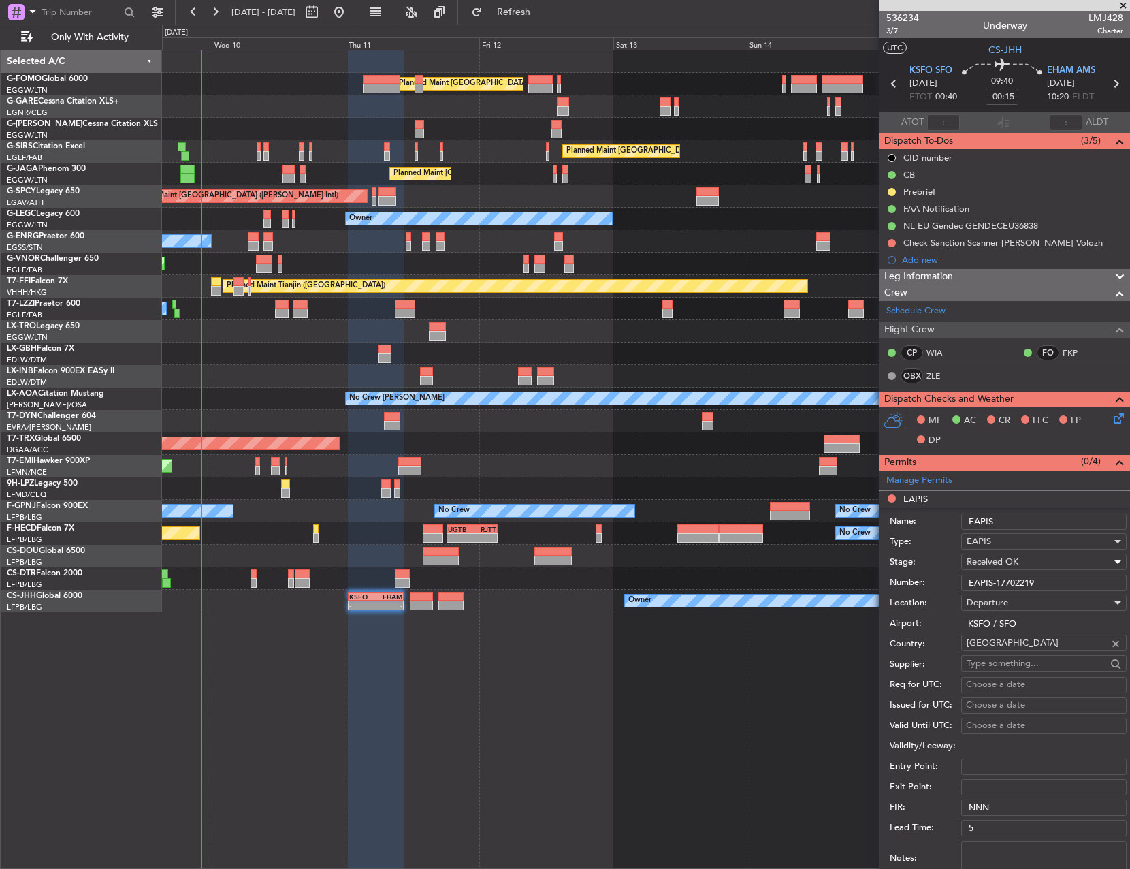
scroll to position [272, 0]
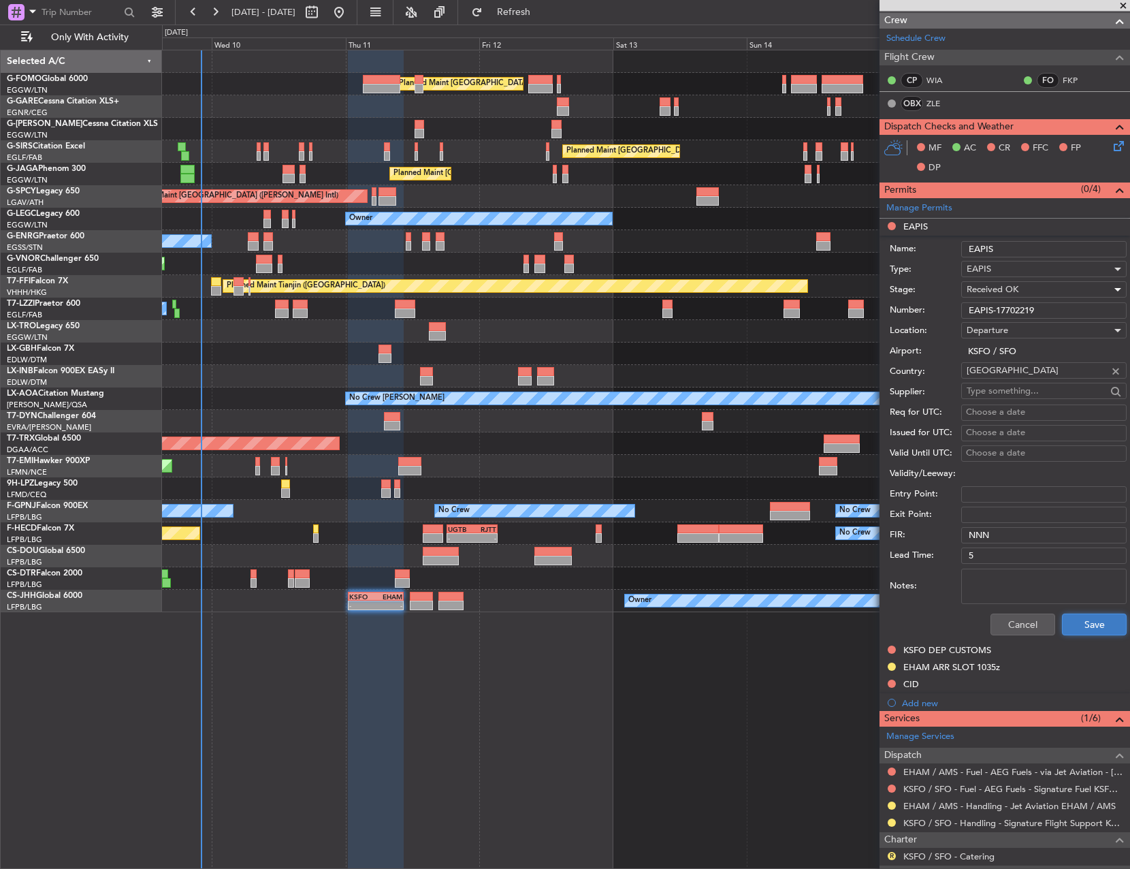
click at [1086, 629] on button "Save" at bounding box center [1094, 625] width 65 height 22
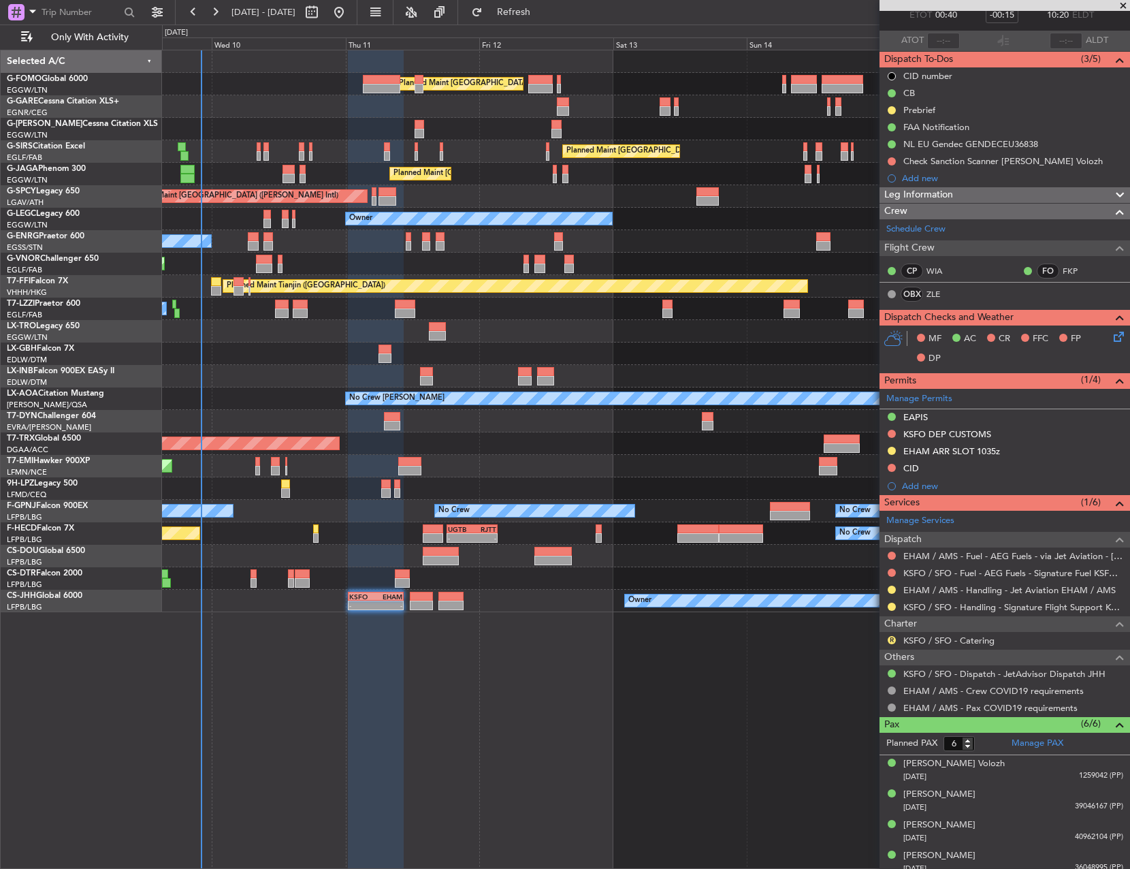
scroll to position [0, 0]
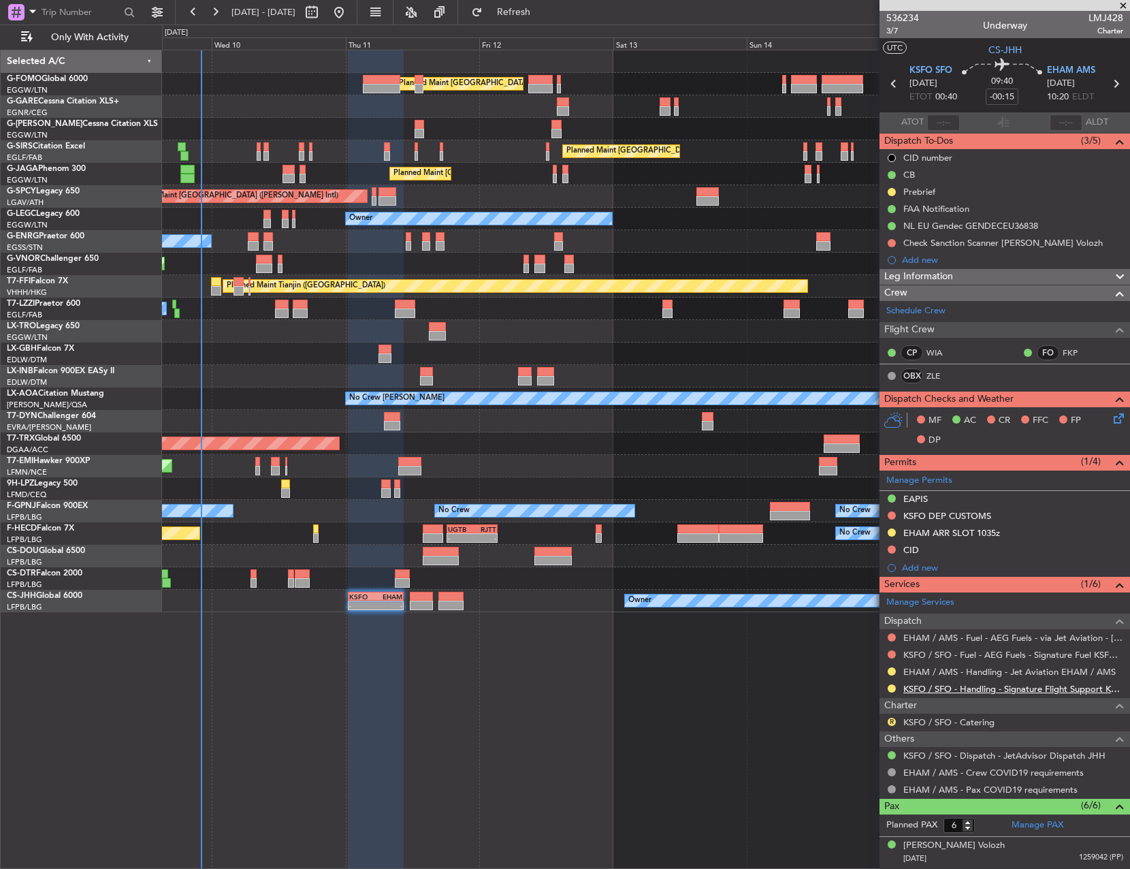
click at [943, 690] on link "KSFO / SFO - Handling - Signature Flight Support KSFO / SFO" at bounding box center [1014, 689] width 220 height 12
click at [892, 516] on button at bounding box center [892, 515] width 8 height 8
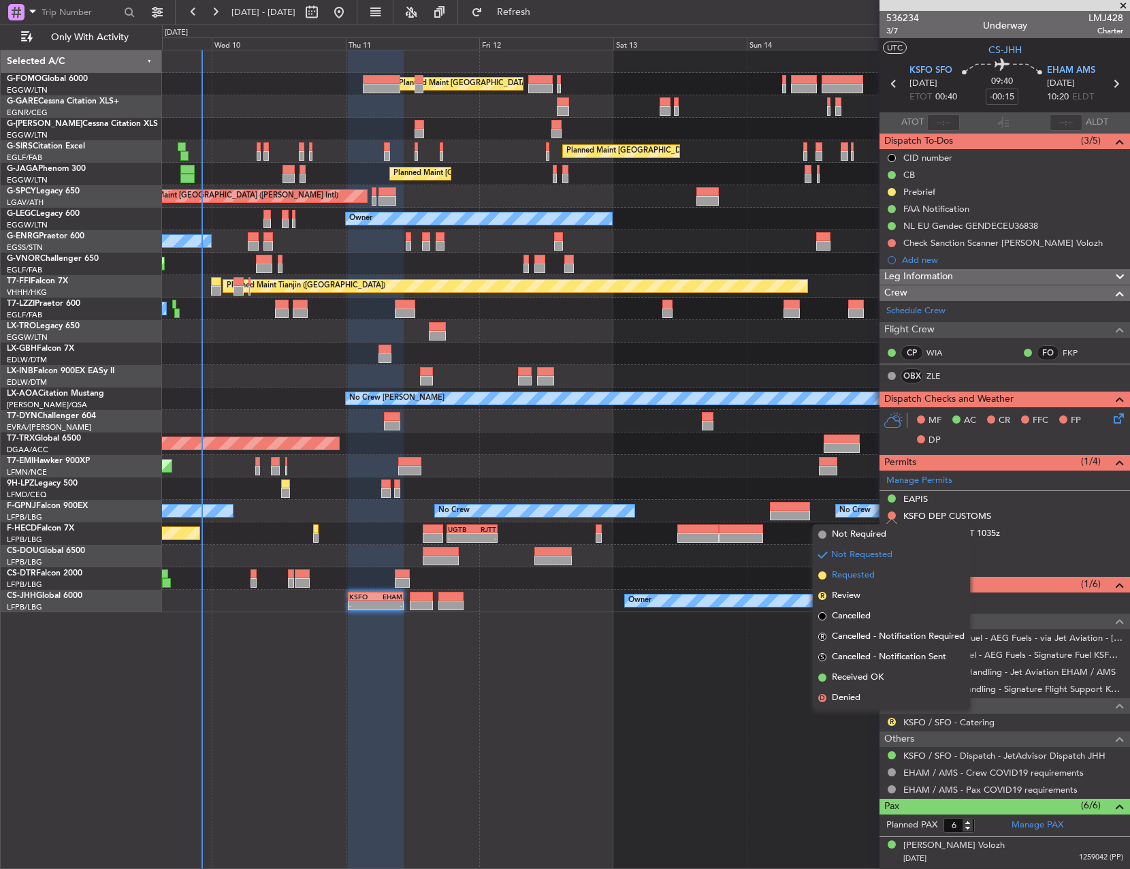
click at [855, 575] on span "Requested" at bounding box center [853, 576] width 43 height 14
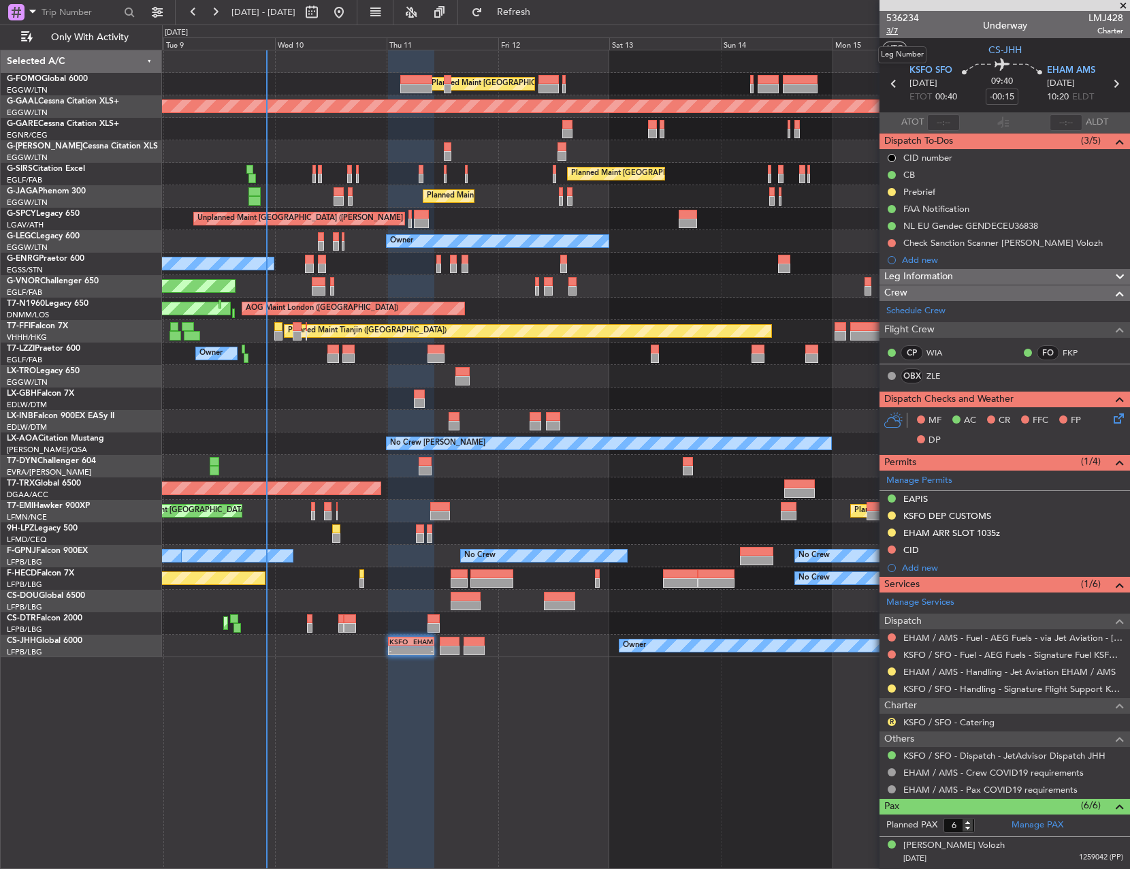
click at [893, 35] on span "3/7" at bounding box center [903, 31] width 33 height 12
